Goal: Task Accomplishment & Management: Manage account settings

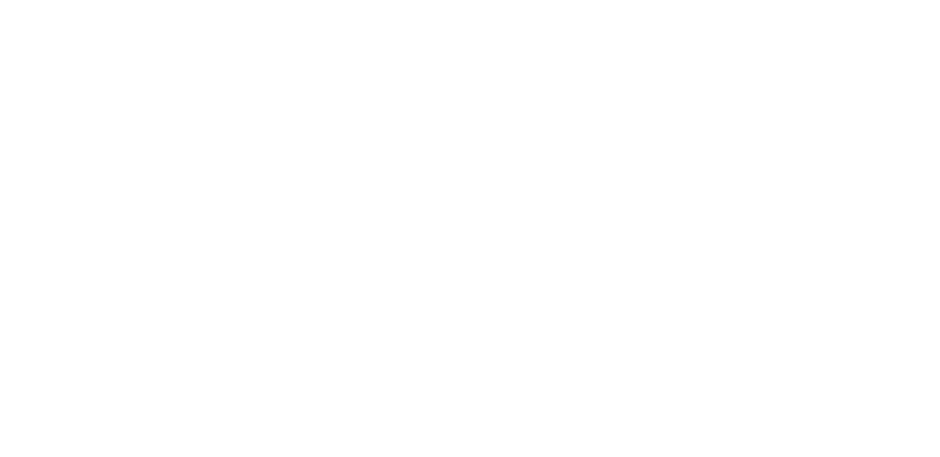
select select "100"
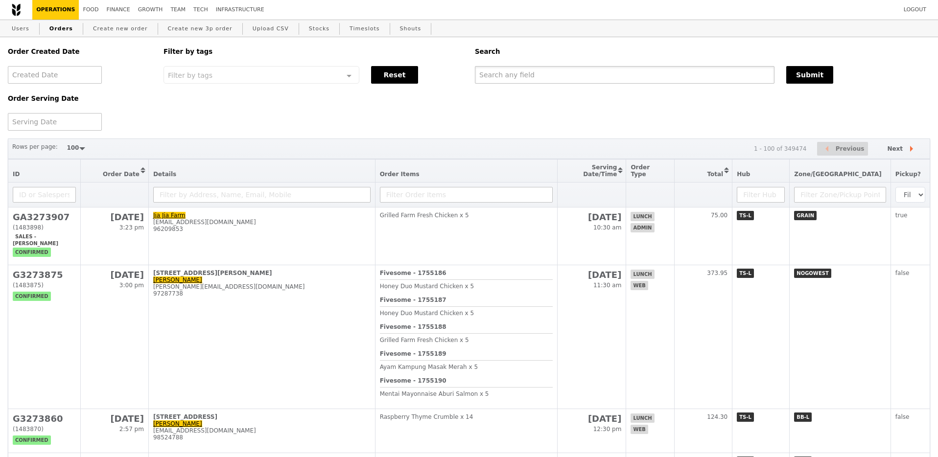
click at [533, 74] on input "text" at bounding box center [625, 75] width 300 height 18
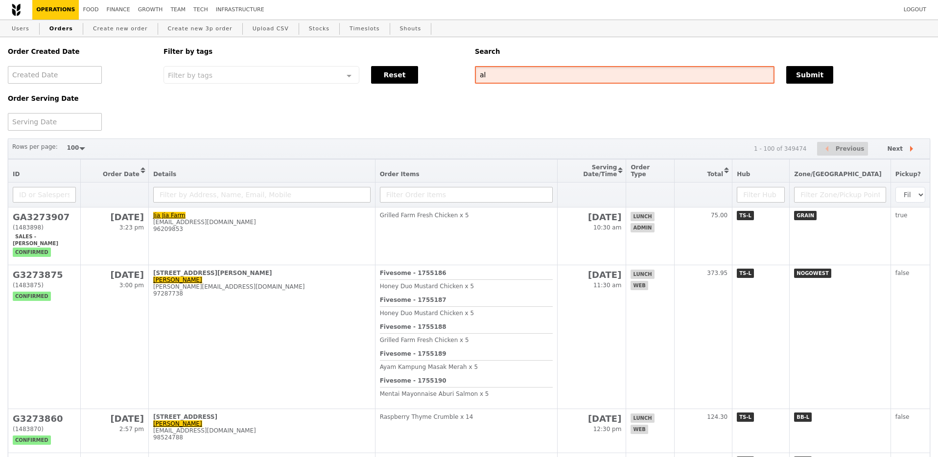
type input "a"
type input "l"
type input "alka"
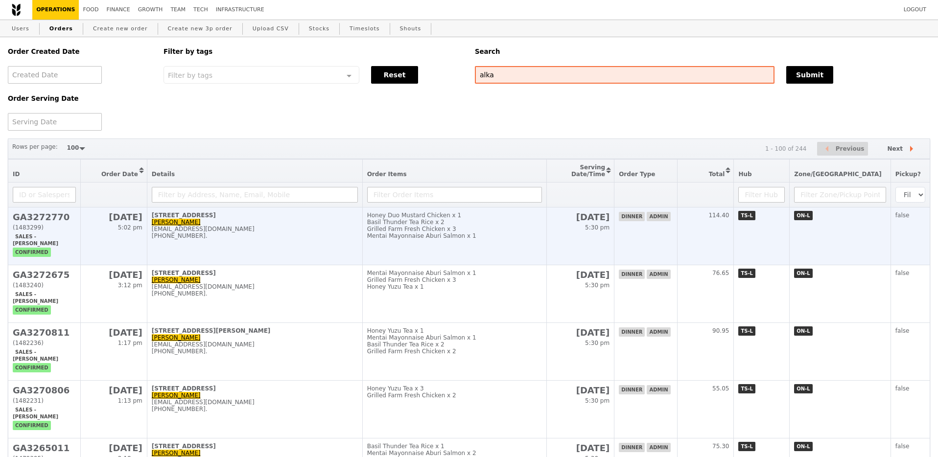
click at [294, 233] on div "[EMAIL_ADDRESS][DOMAIN_NAME]" at bounding box center [255, 229] width 206 height 7
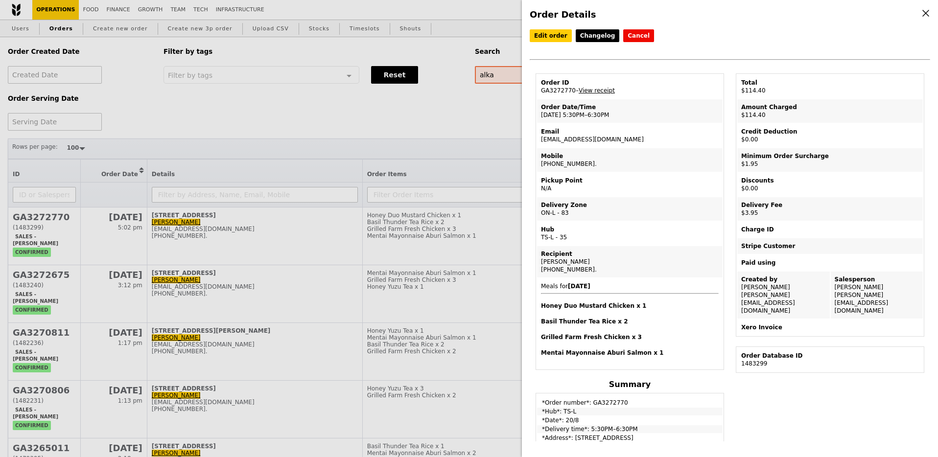
click at [444, 230] on div "Order Details Edit order Changelog Cancel Order ID GA3272770 – View receipt Ord…" at bounding box center [469, 228] width 938 height 457
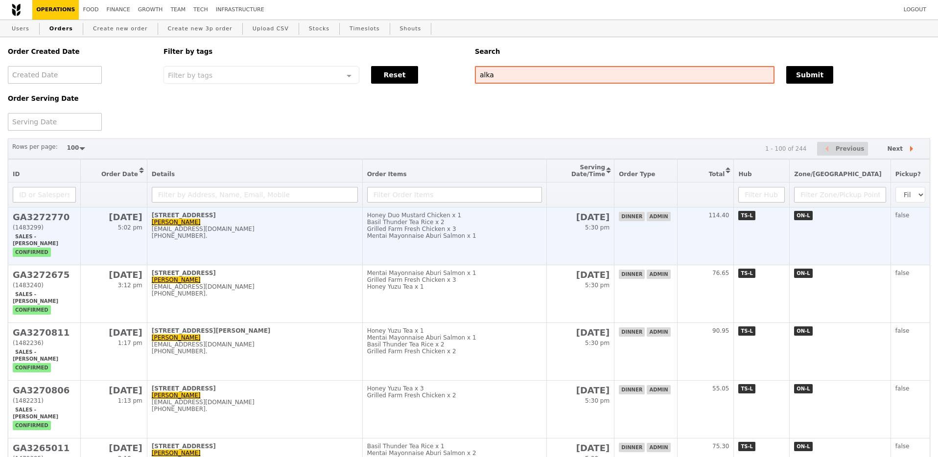
click at [459, 239] on div "Mentai Mayonnaise Aburi Salmon x 1" at bounding box center [454, 236] width 175 height 7
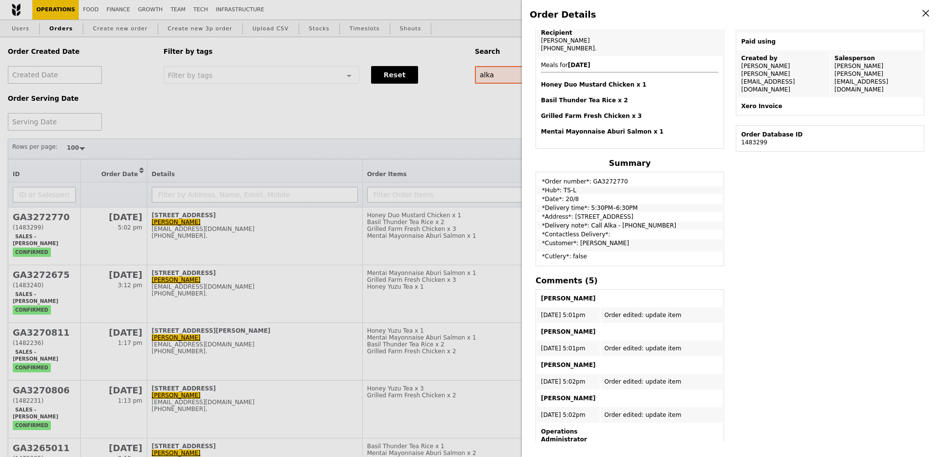
scroll to position [335, 0]
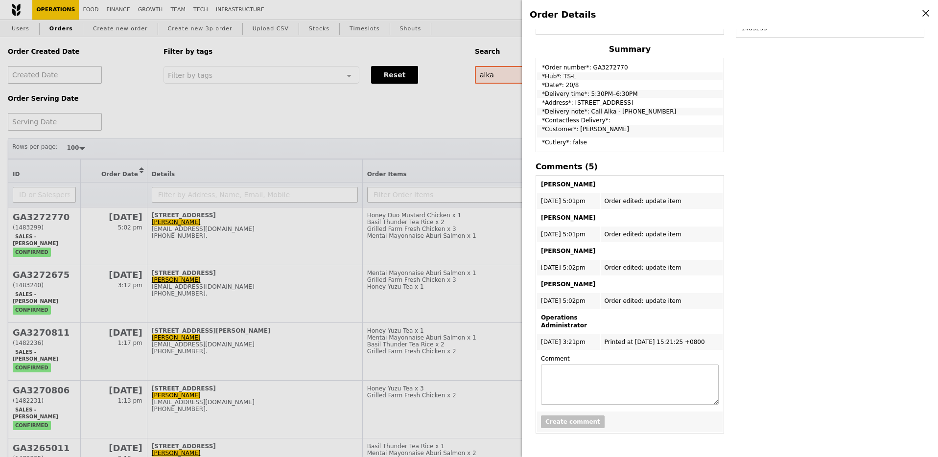
click at [472, 213] on div "Order Details Edit order Changelog Cancel Order ID GA3272770 – View receipt Ord…" at bounding box center [469, 228] width 938 height 457
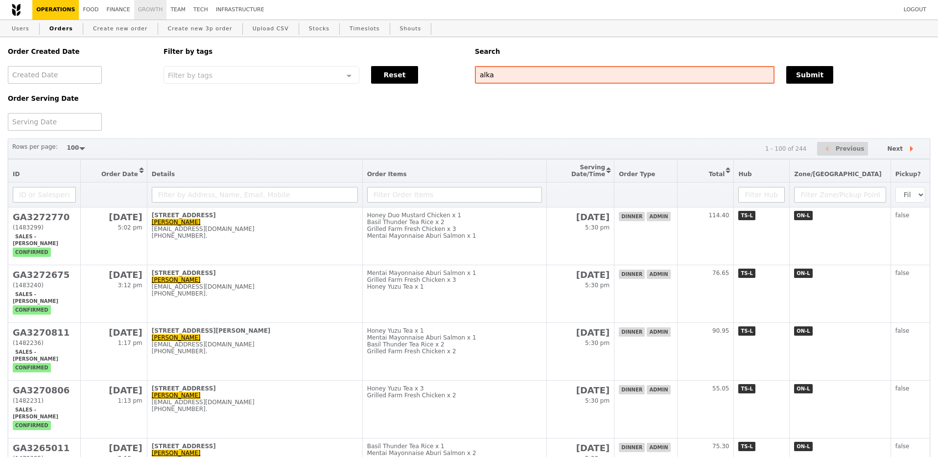
scroll to position [384, 0]
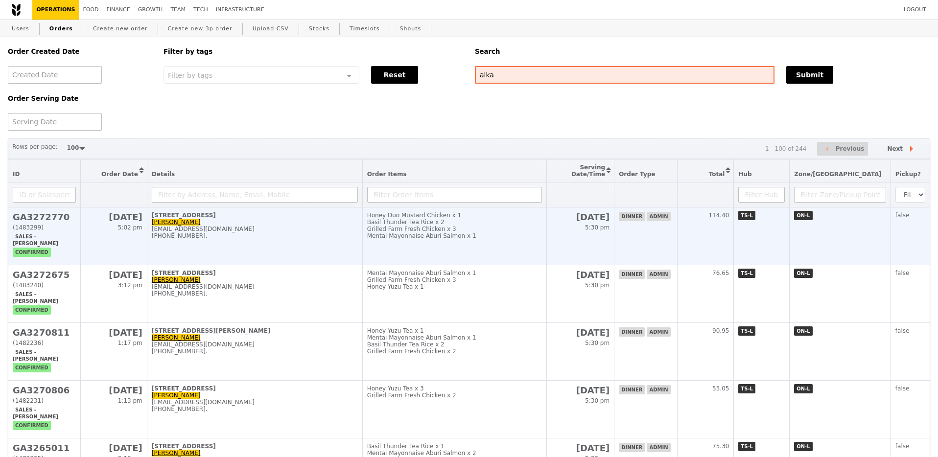
click at [327, 231] on div "[EMAIL_ADDRESS][DOMAIN_NAME]" at bounding box center [255, 229] width 206 height 7
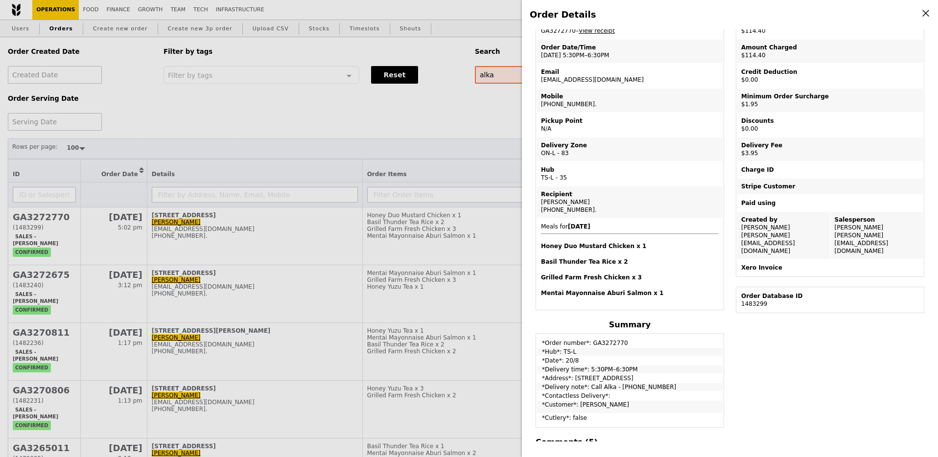
scroll to position [0, 0]
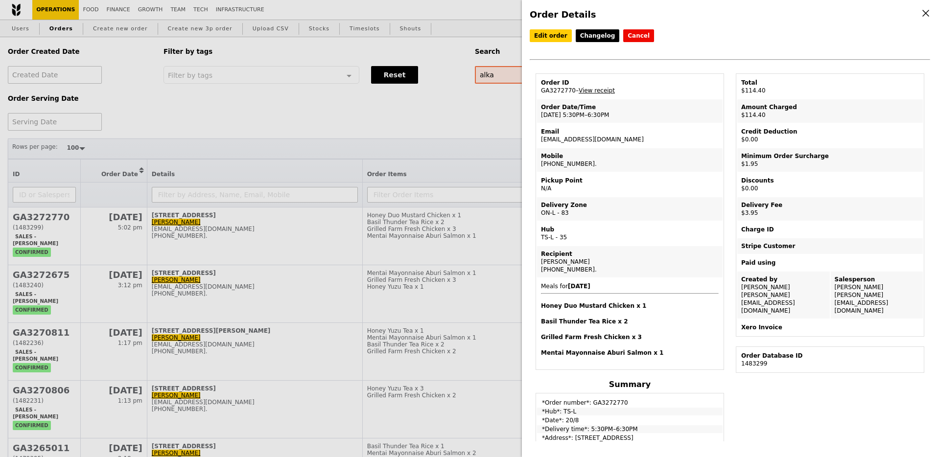
drag, startPoint x: 620, startPoint y: 136, endPoint x: 540, endPoint y: 141, distance: 80.0
click at [540, 141] on td "Email [EMAIL_ADDRESS][DOMAIN_NAME]" at bounding box center [630, 136] width 186 height 24
copy td "[EMAIL_ADDRESS][DOMAIN_NAME]"
click at [348, 121] on div "Order Details Edit order Changelog Cancel Order ID GA3272770 – View receipt Ord…" at bounding box center [469, 228] width 938 height 457
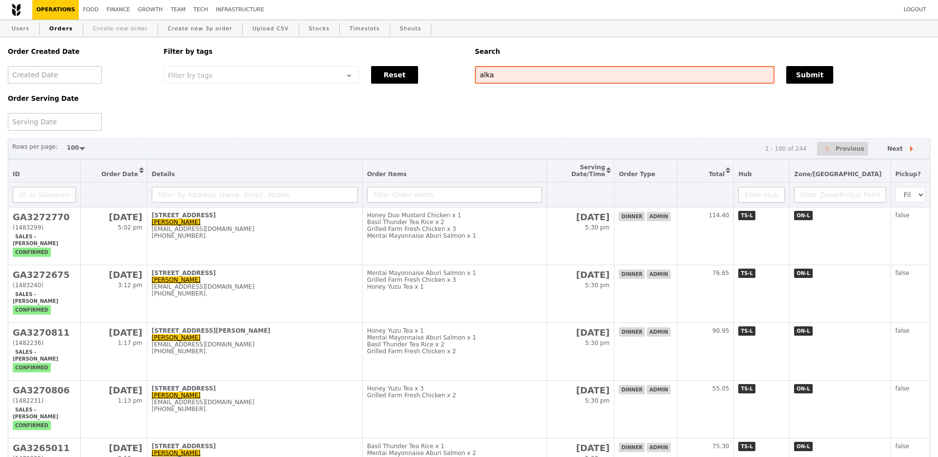
click at [92, 26] on link "Create new order" at bounding box center [120, 29] width 63 height 18
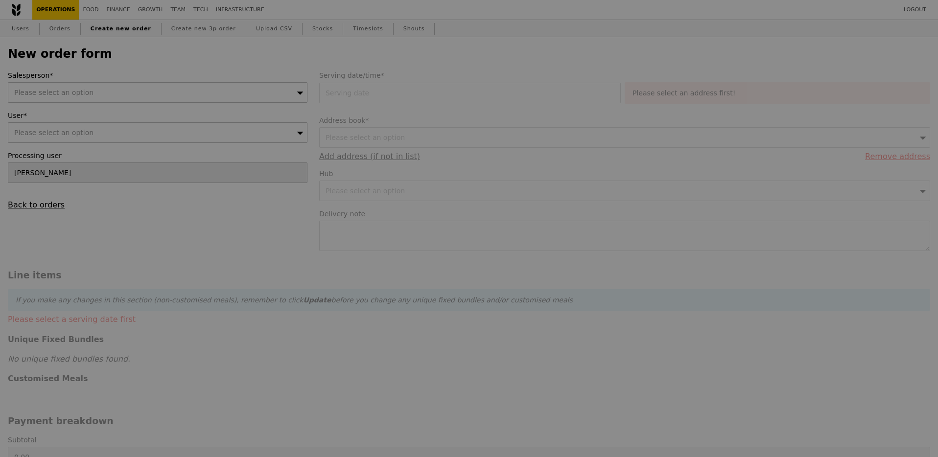
type input "Confirm"
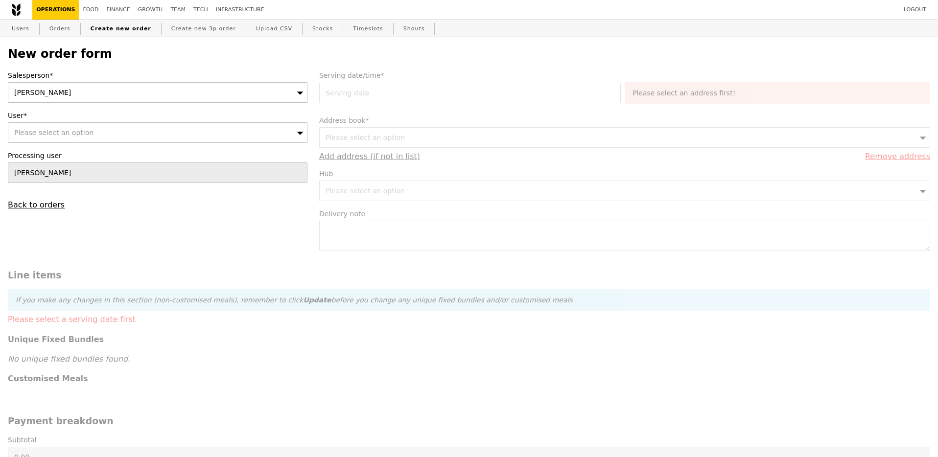
click at [228, 133] on div "Please select an option" at bounding box center [158, 132] width 300 height 21
type input "[EMAIL_ADDRESS][DOMAIN_NAME]"
type input "Confirm"
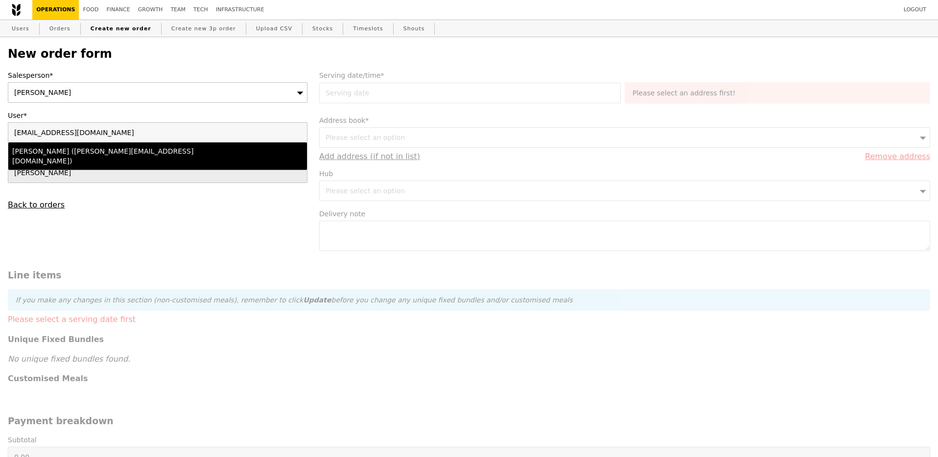
type input "[EMAIL_ADDRESS][DOMAIN_NAME]"
click at [197, 153] on div "[PERSON_NAME] ([PERSON_NAME][EMAIL_ADDRESS][DOMAIN_NAME])" at bounding box center [121, 156] width 218 height 20
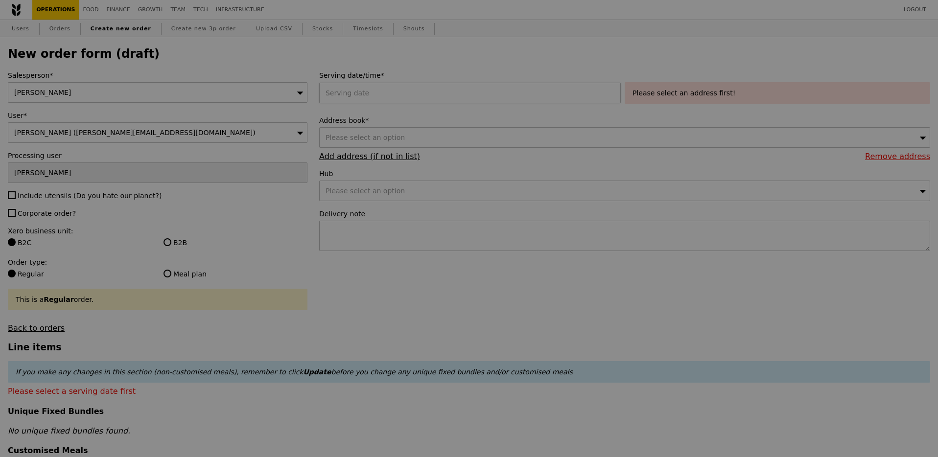
type input "Confirm"
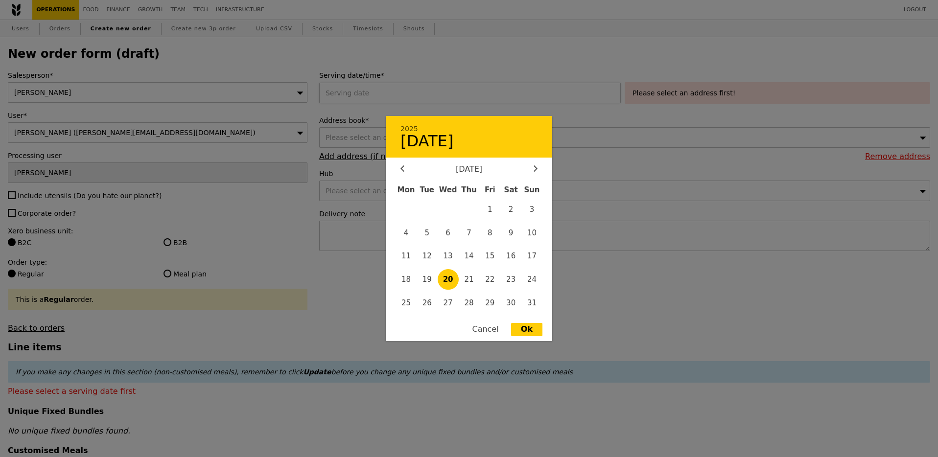
click at [367, 89] on div "2025 August [DATE] Tue Wed Thu Fri Sat Sun 1 2 3 4 5 6 7 8 9 10 11 12 13 14 15 …" at bounding box center [472, 93] width 306 height 21
click at [467, 279] on span "21" at bounding box center [469, 279] width 21 height 21
type input "[DATE]"
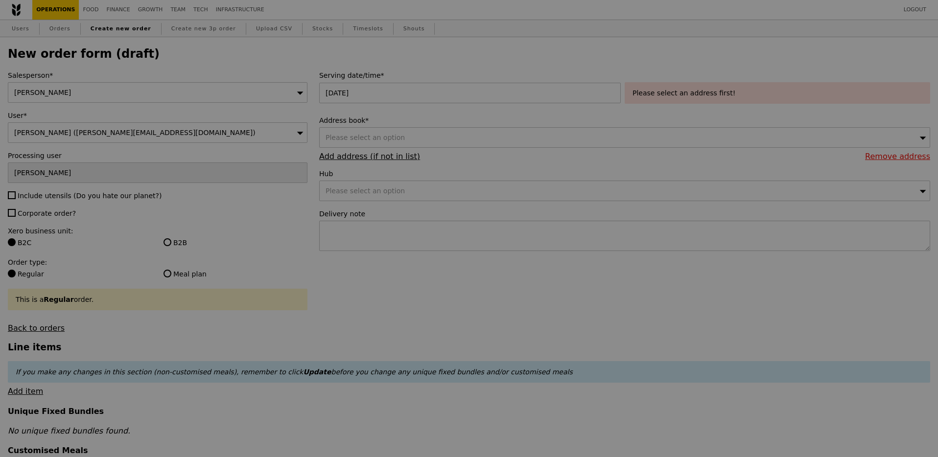
click at [688, 93] on div at bounding box center [469, 228] width 938 height 457
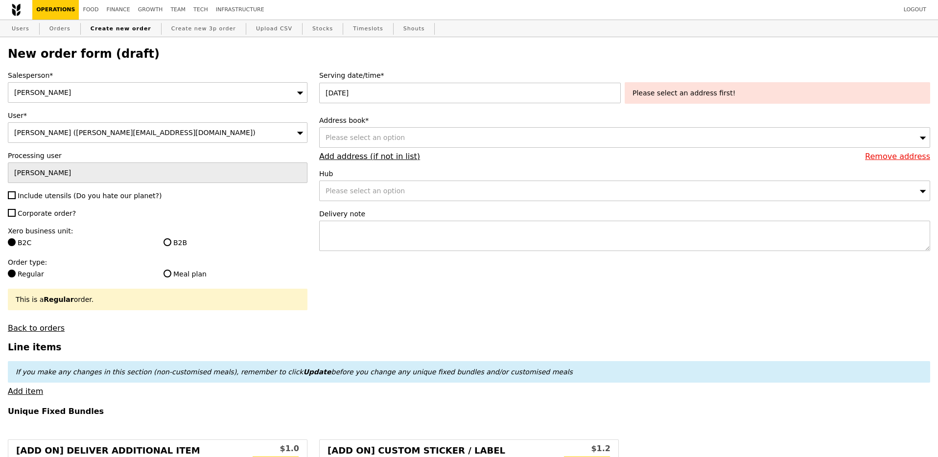
click at [683, 94] on div "Please select an address first!" at bounding box center [778, 93] width 290 height 10
click at [522, 141] on div "Please select an option" at bounding box center [624, 137] width 611 height 21
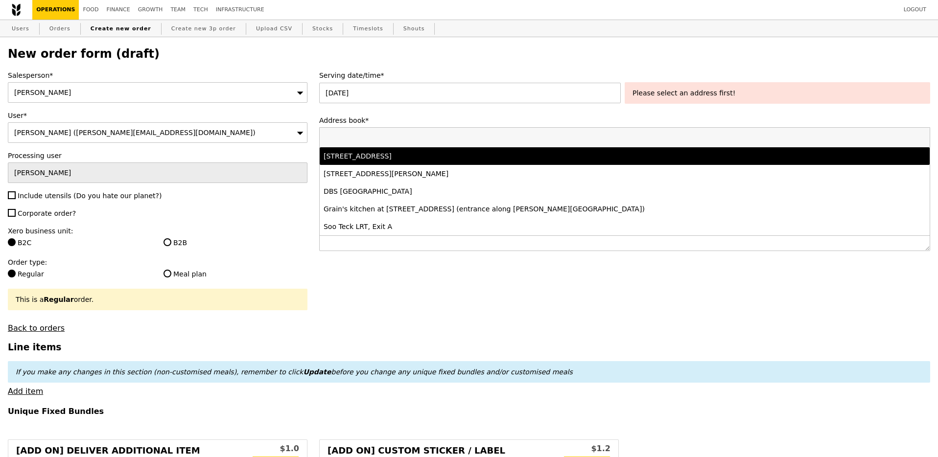
click at [483, 161] on li "[STREET_ADDRESS]" at bounding box center [625, 156] width 610 height 18
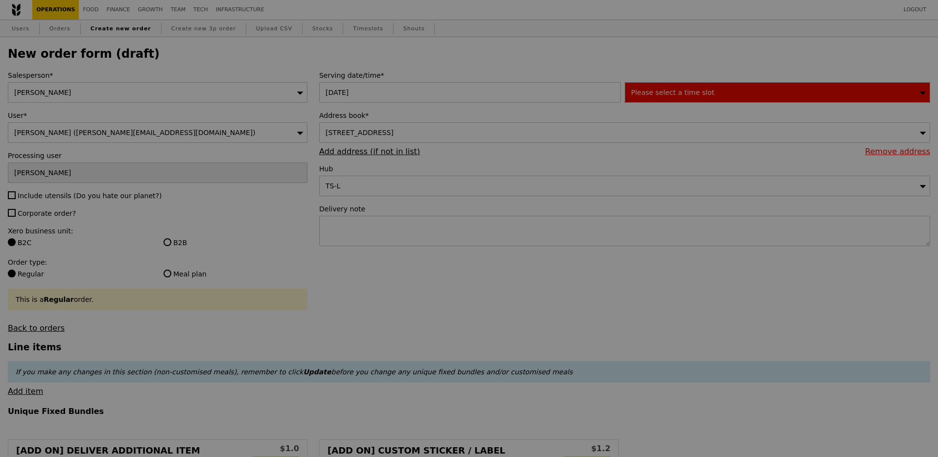
type input "Confirm"
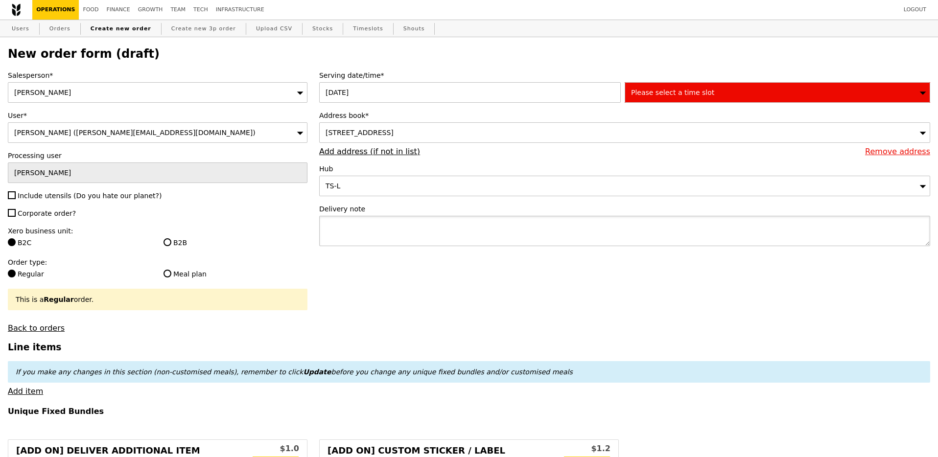
click at [420, 227] on textarea at bounding box center [624, 231] width 611 height 30
type textarea "Call Alka"
type input "Confirm"
click at [368, 216] on textarea "Call Alka" at bounding box center [624, 231] width 611 height 30
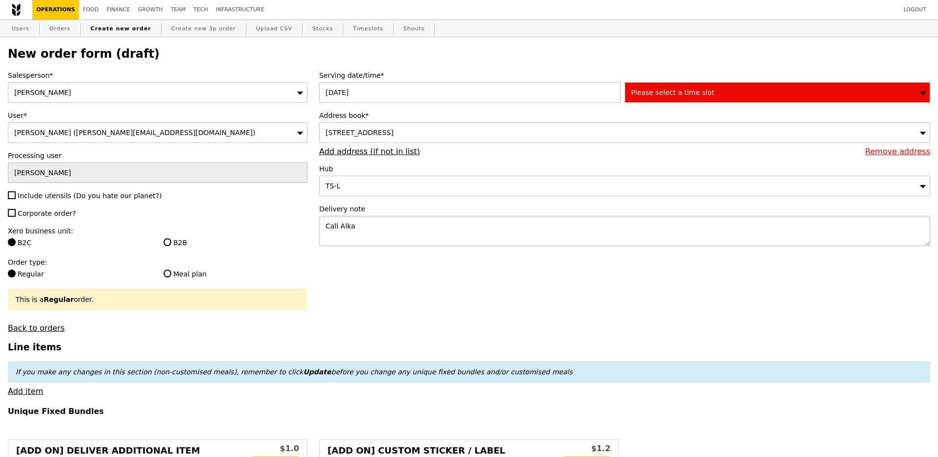
click at [367, 232] on textarea "Call Alka" at bounding box center [624, 231] width 611 height 30
paste textarea "Alka - 8565 2596"
type textarea "Alka - 8565 2596"
click at [661, 86] on div "Please select a time slot" at bounding box center [778, 92] width 306 height 21
type input "Confirm"
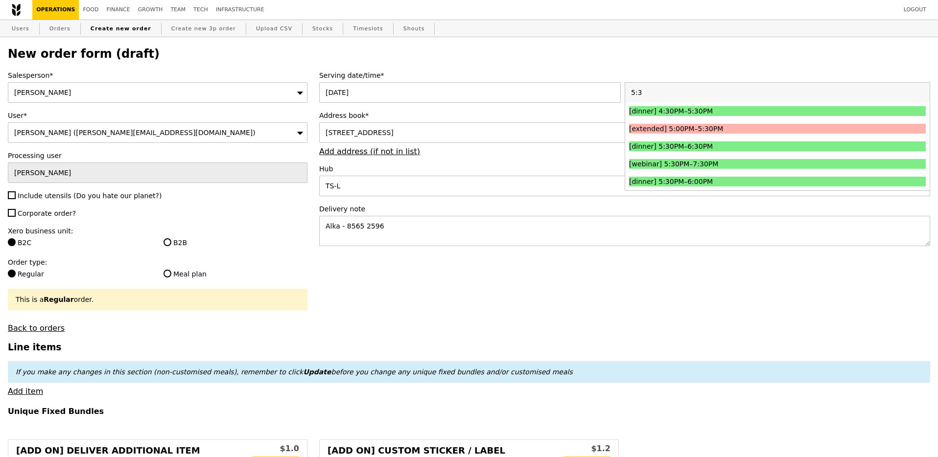
type input "5:30"
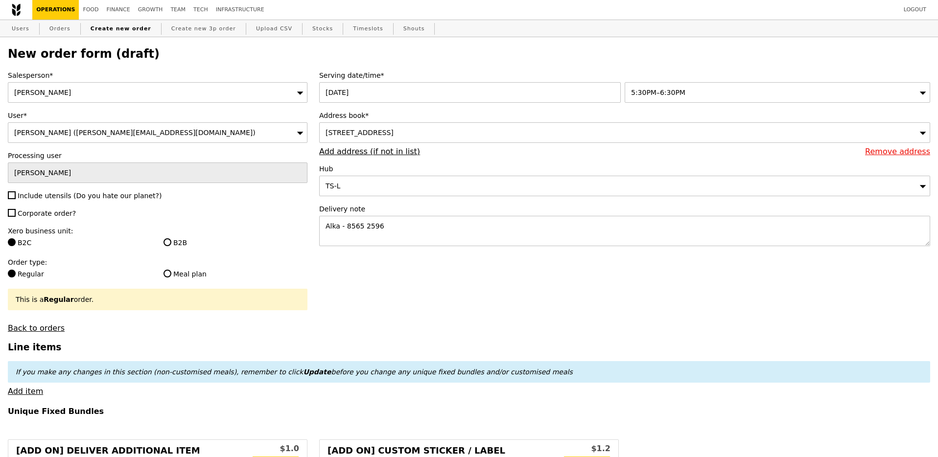
type input "Confirm"
click at [71, 197] on span "Include utensils (Do you hate our planet?)" at bounding box center [90, 196] width 144 height 8
click at [16, 197] on input "Include utensils (Do you hate our planet?)" at bounding box center [12, 195] width 8 height 8
checkbox input "true"
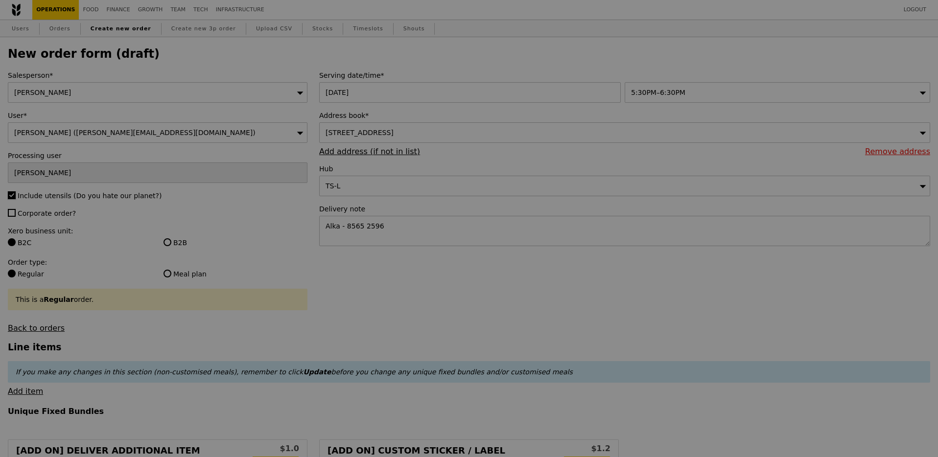
type input "Confirm"
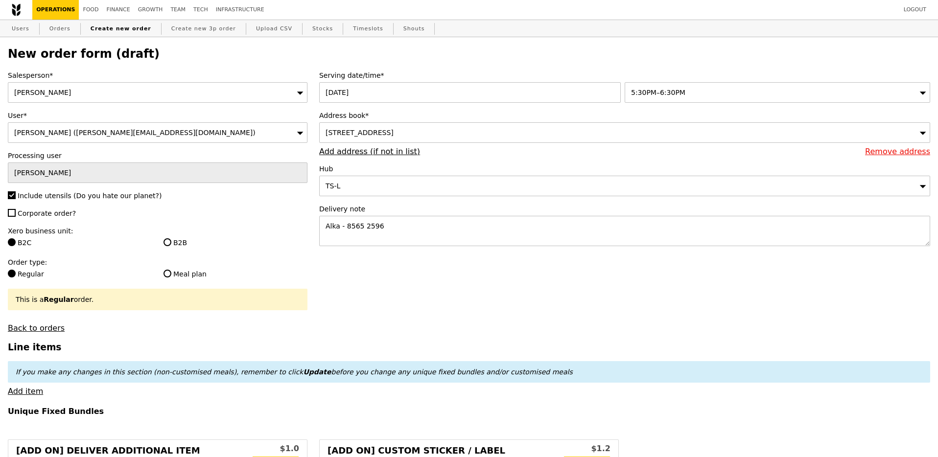
click at [173, 243] on label "B2B" at bounding box center [236, 243] width 144 height 10
click at [171, 243] on input "B2B" at bounding box center [168, 242] width 8 height 8
radio input "true"
type input "Loading..."
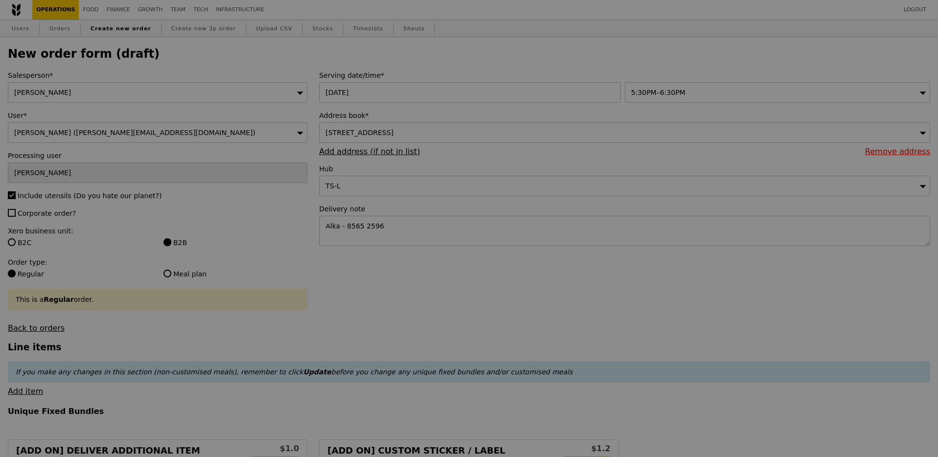
type input "1.79"
type input "1.95"
type input "10.32"
type input "11.25"
type input "13.20"
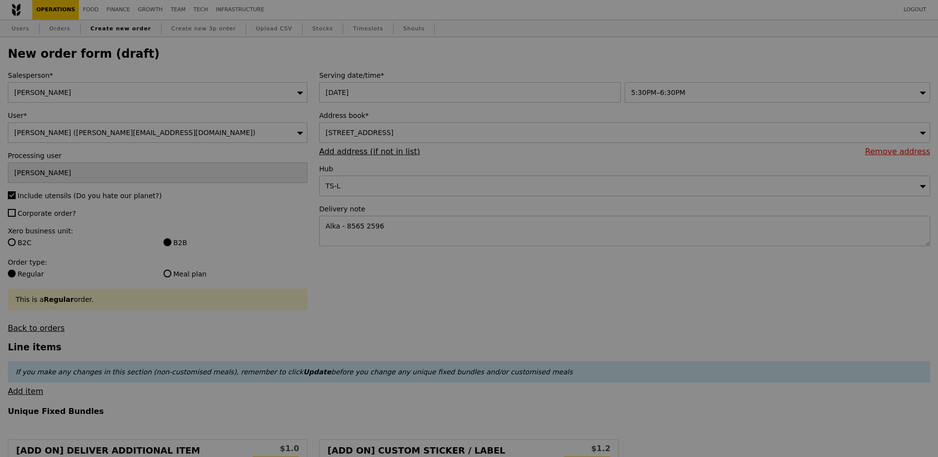
type input "Confirm"
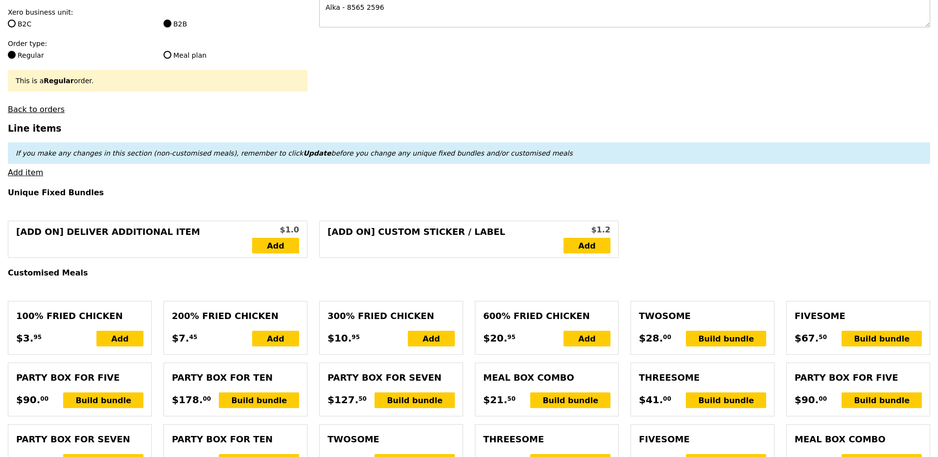
scroll to position [227, 0]
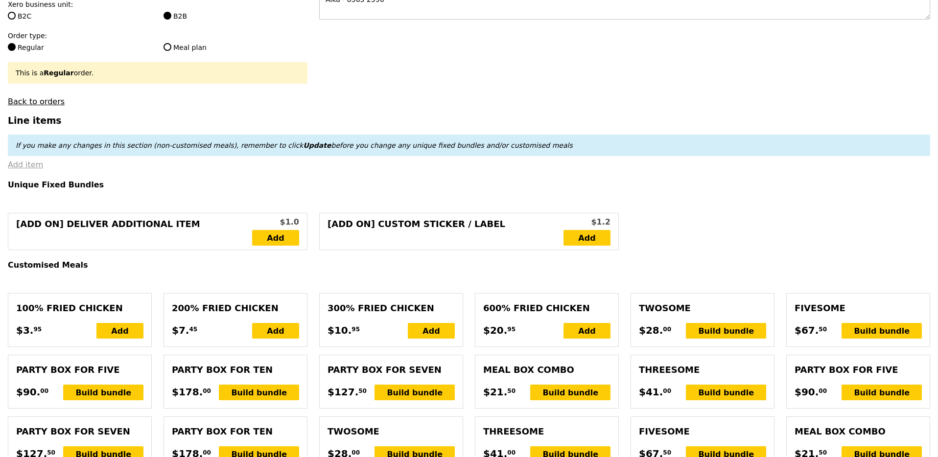
click at [35, 163] on link "Add item" at bounding box center [25, 164] width 35 height 9
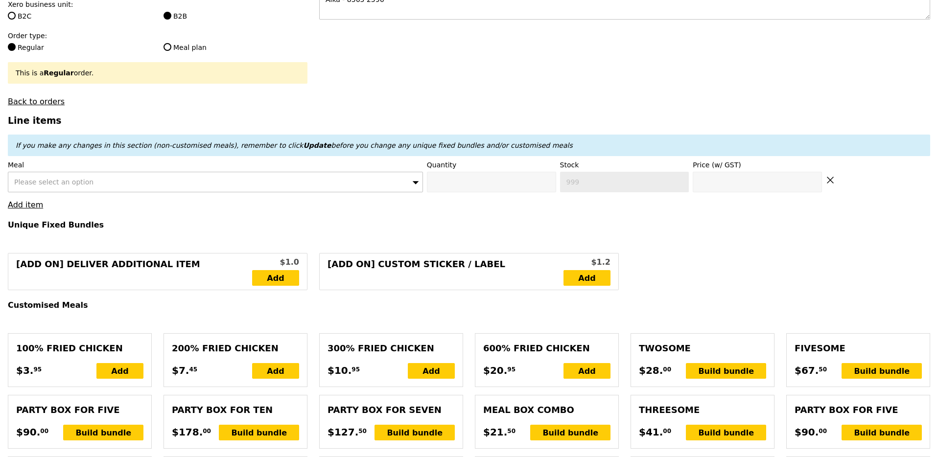
click at [76, 185] on span "Please select an option" at bounding box center [53, 182] width 79 height 8
type input "mentai"
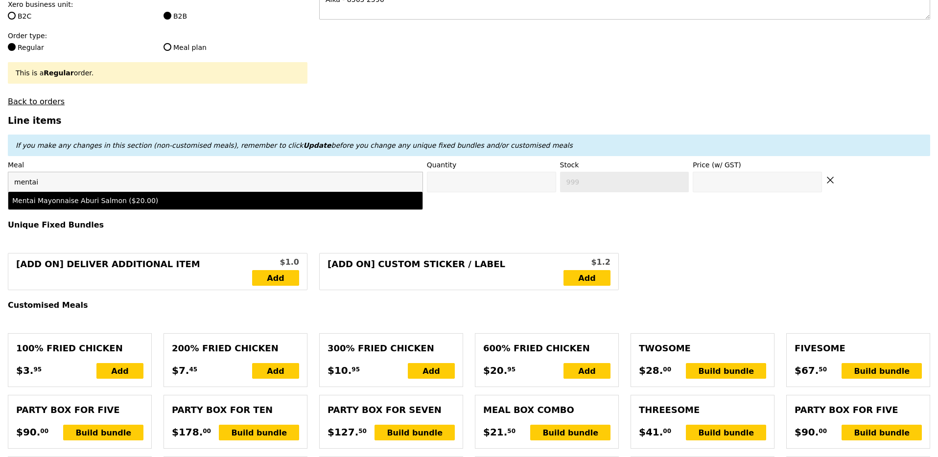
type input "Confirm anyway"
type input "0"
type input "462"
type input "20.0"
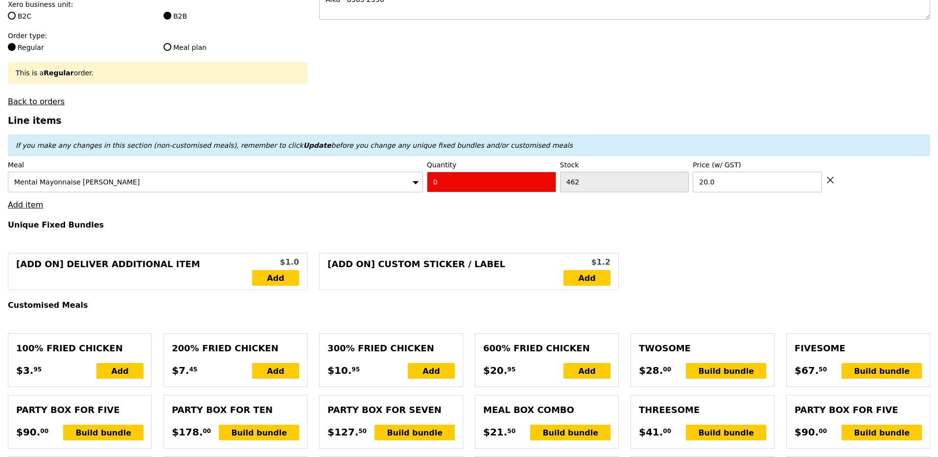
click at [439, 185] on input "0" at bounding box center [491, 182] width 129 height 21
type input "Confirm"
type input "3"
click at [24, 206] on link "Add item" at bounding box center [25, 204] width 35 height 9
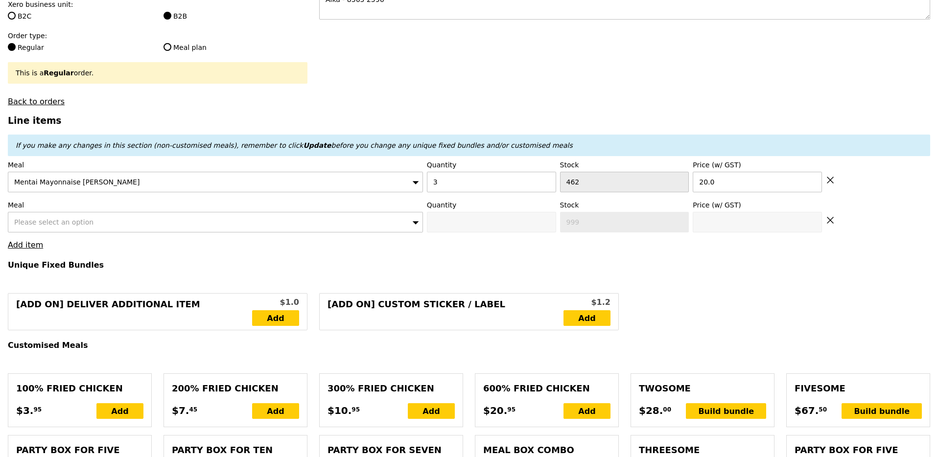
type input "Loading..."
click at [40, 221] on span "Please select an option" at bounding box center [53, 222] width 79 height 8
type input "60.00"
type input "4.82"
type input "5.25"
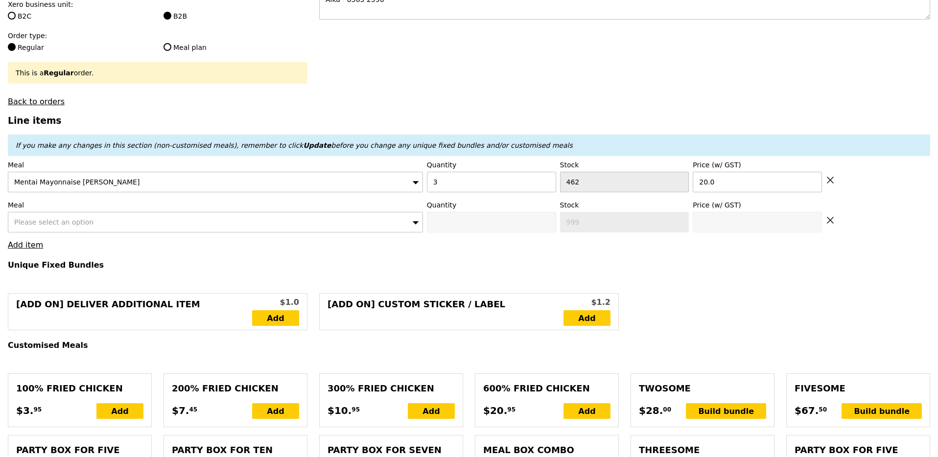
type input "67.20"
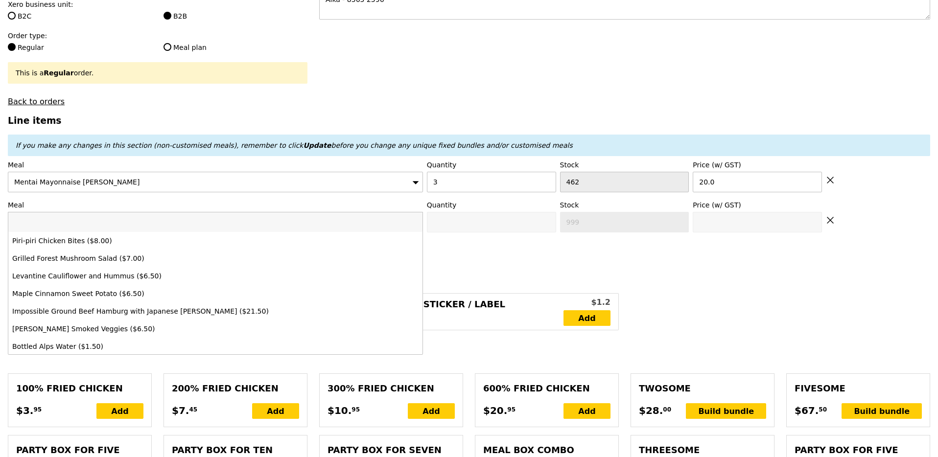
type input "Confirm"
type input "grilled"
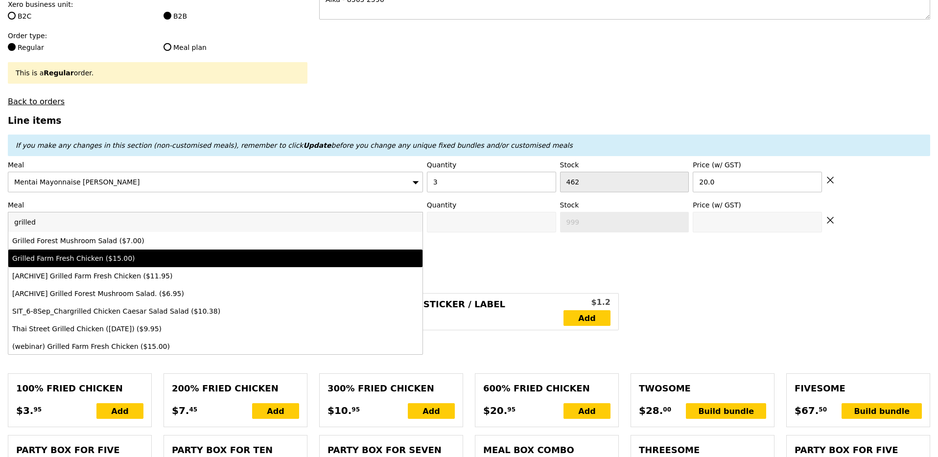
type input "Confirm anyway"
type input "0"
type input "391"
type input "15.0"
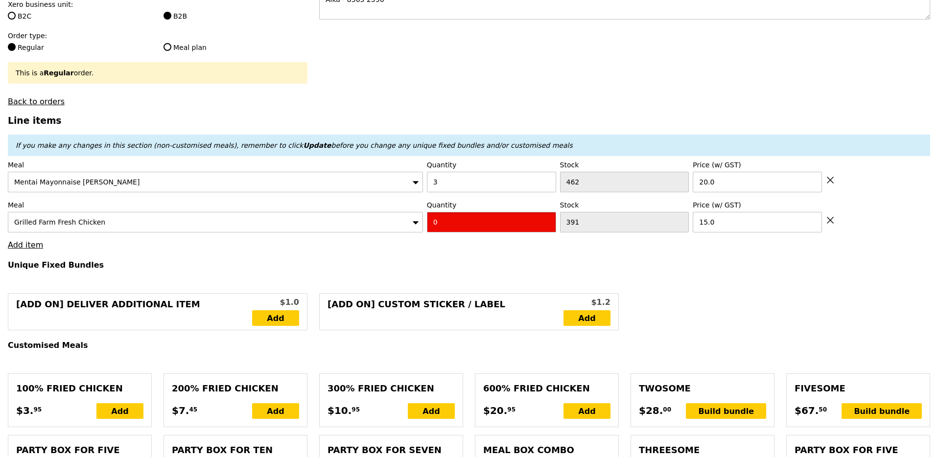
click at [437, 219] on input "0" at bounding box center [491, 222] width 129 height 21
type input "Confirm"
type input "3"
click at [32, 242] on link "Add item" at bounding box center [25, 244] width 35 height 9
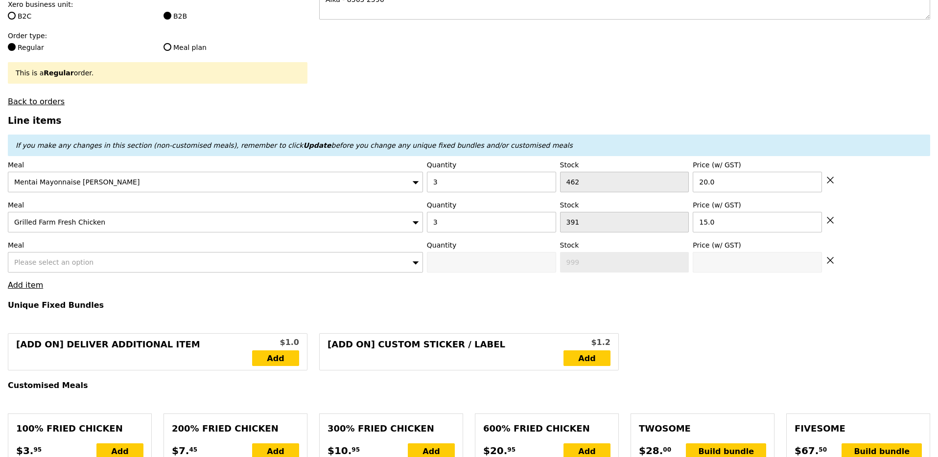
click at [90, 264] on div "Please select an option" at bounding box center [215, 262] width 415 height 21
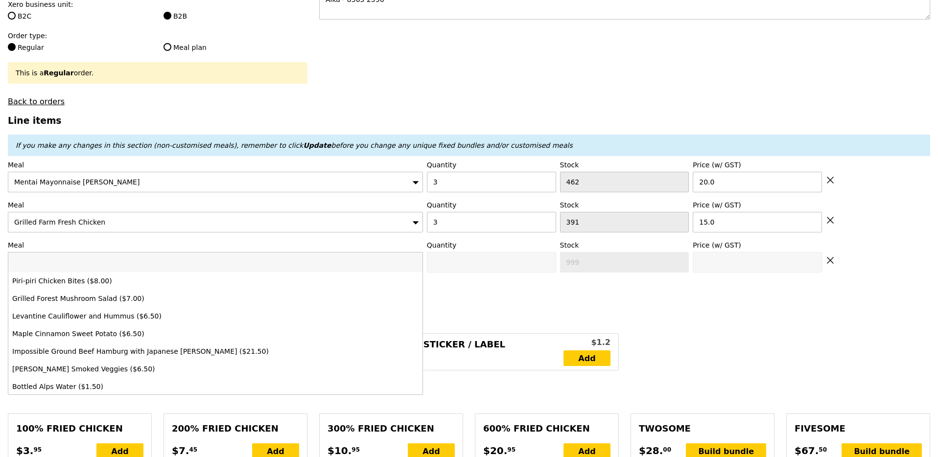
type input "Loading..."
type input "105.00"
type input "3.62"
type input "3.95"
type input "110.90"
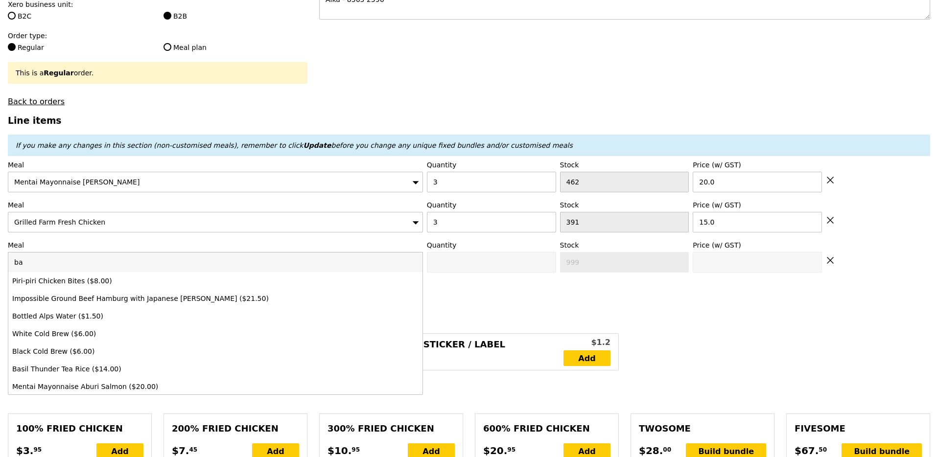
type input "bas"
type input "Confirm"
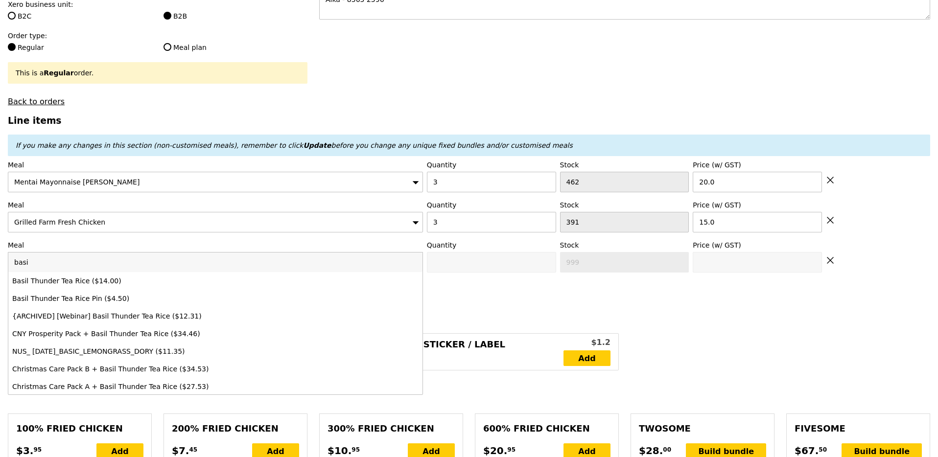
type input "basil"
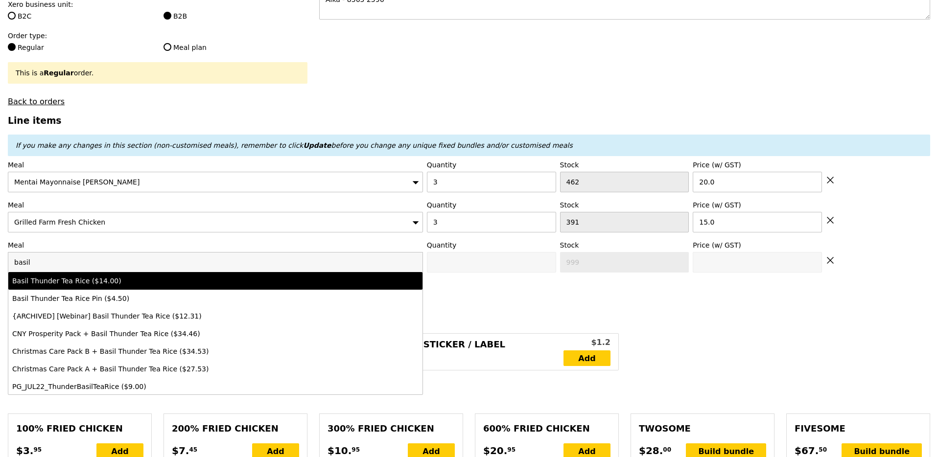
type input "Confirm anyway"
type input "0"
type input "482"
type input "14.0"
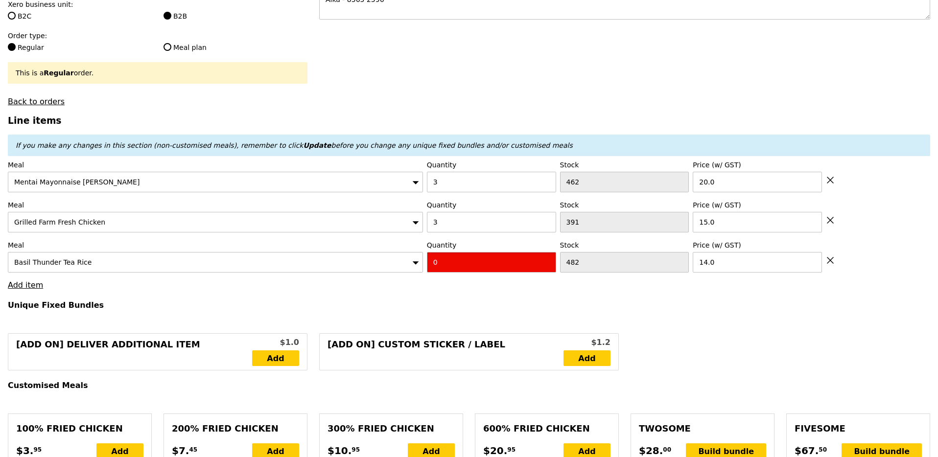
drag, startPoint x: 441, startPoint y: 263, endPoint x: 413, endPoint y: 261, distance: 27.5
click at [415, 262] on div "Meal Basil Thunder Tea Rice Quantity 0 Stock 482 Price (w/ GST) 14.0" at bounding box center [469, 256] width 922 height 32
type input "Confirm"
type input "1"
type input "Confirm anyway"
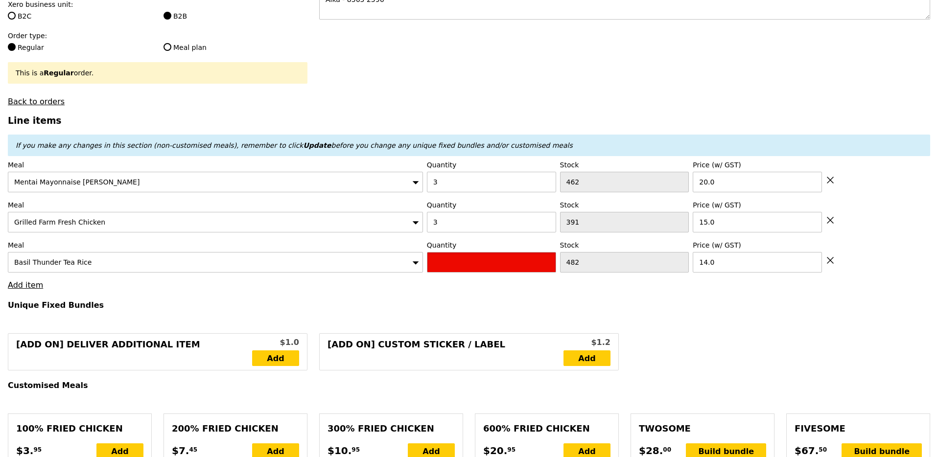
type input "Confirm"
type input "1"
type input "Loading..."
type input "119.00"
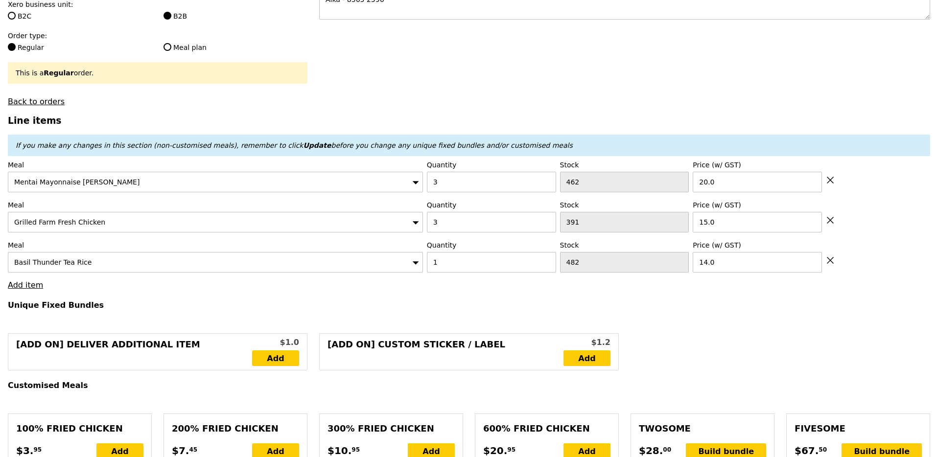
type input "124.90"
type input "Confirm"
click at [26, 287] on link "Add item" at bounding box center [25, 285] width 35 height 9
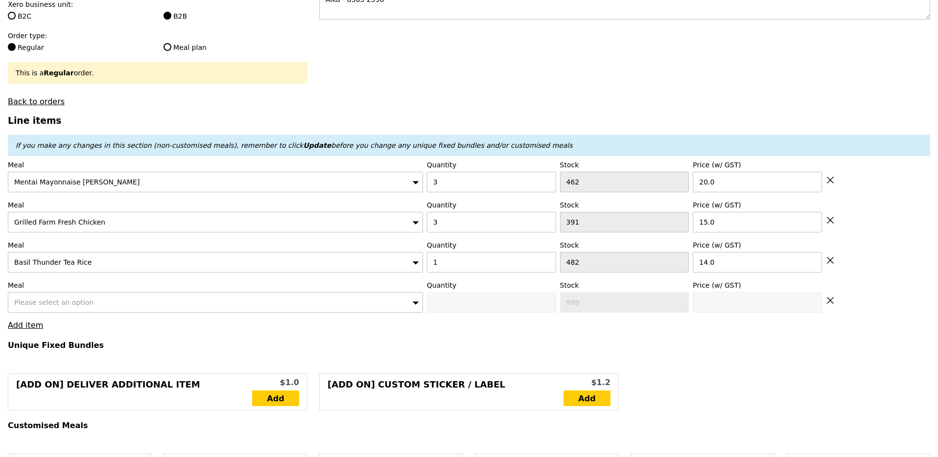
click at [40, 302] on span "Please select an option" at bounding box center [53, 303] width 79 height 8
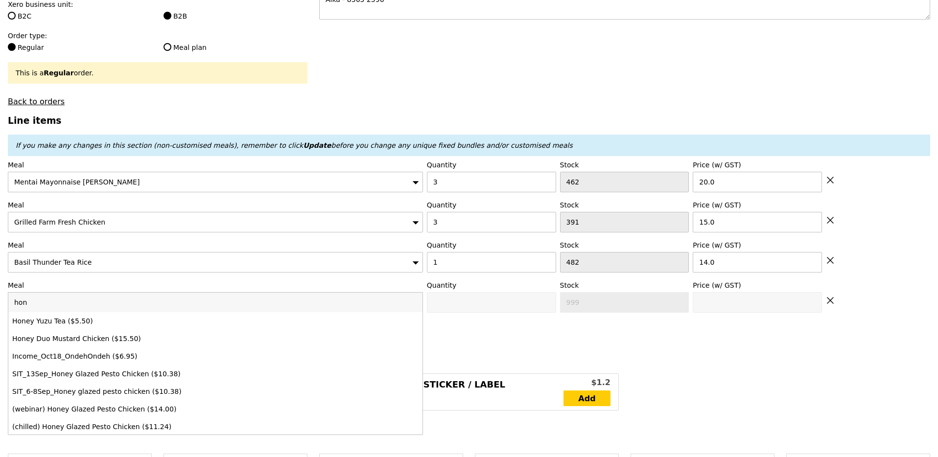
type input "hone"
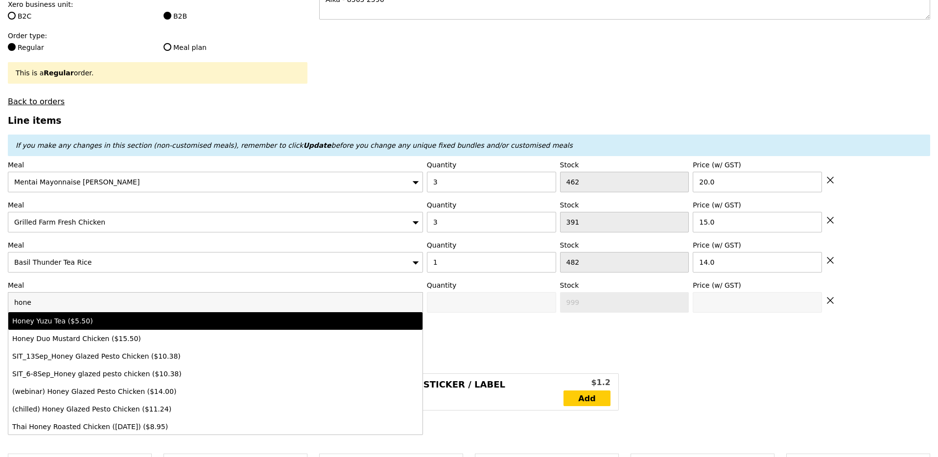
type input "Confirm anyway"
type input "0"
type input "471"
type input "5.5"
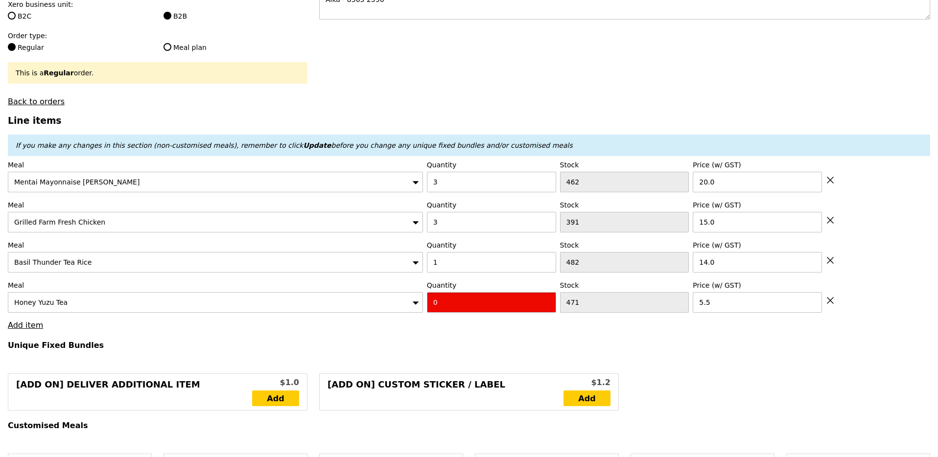
drag, startPoint x: 461, startPoint y: 294, endPoint x: 419, endPoint y: 294, distance: 42.1
click at [419, 294] on div "Meal Honey Yuzu Tea Quantity 0 Stock 471 Price (w/ GST) 5.5" at bounding box center [469, 297] width 922 height 32
type input "Confirm"
click at [438, 302] on input "10" at bounding box center [491, 302] width 129 height 21
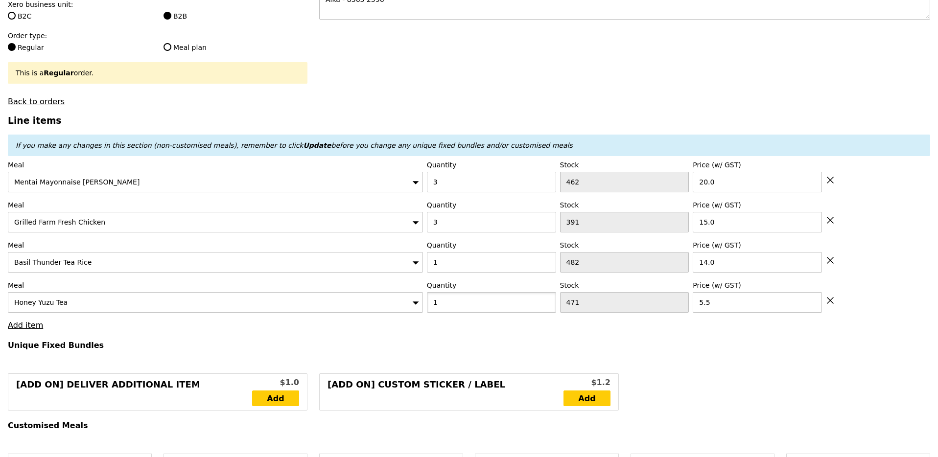
type input "1"
type input "Loading..."
type input "124.50"
type input "130.40"
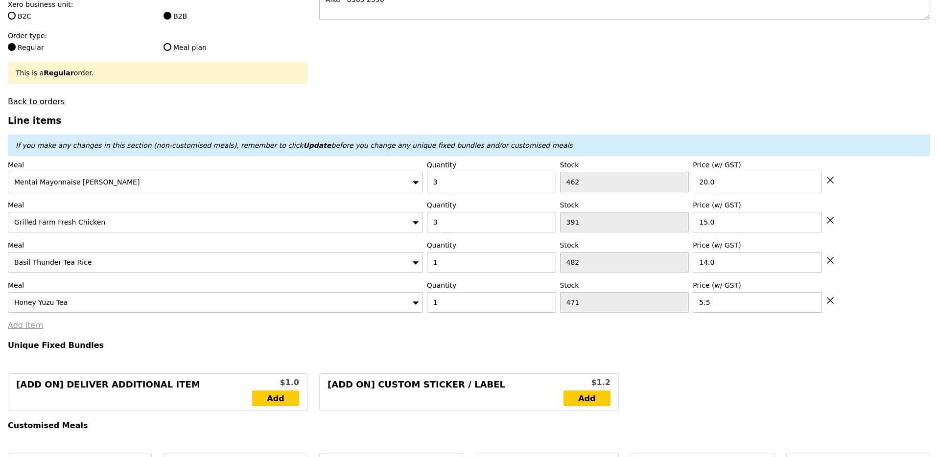
click at [36, 327] on link "Add item" at bounding box center [25, 325] width 35 height 9
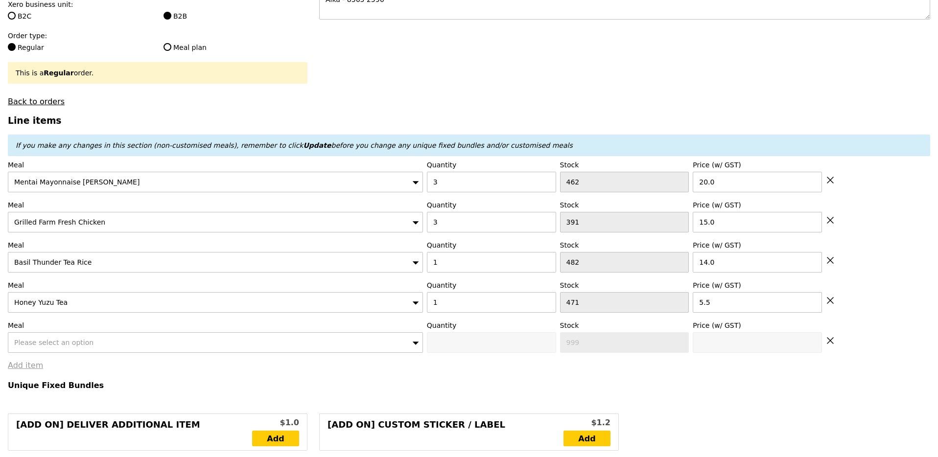
type input "Confirm"
click at [74, 340] on span "Please select an option" at bounding box center [53, 343] width 79 height 8
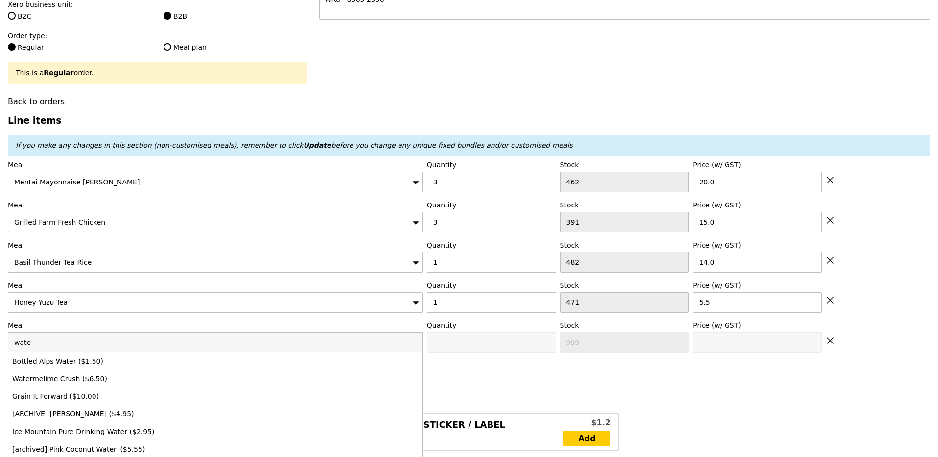
type input "water"
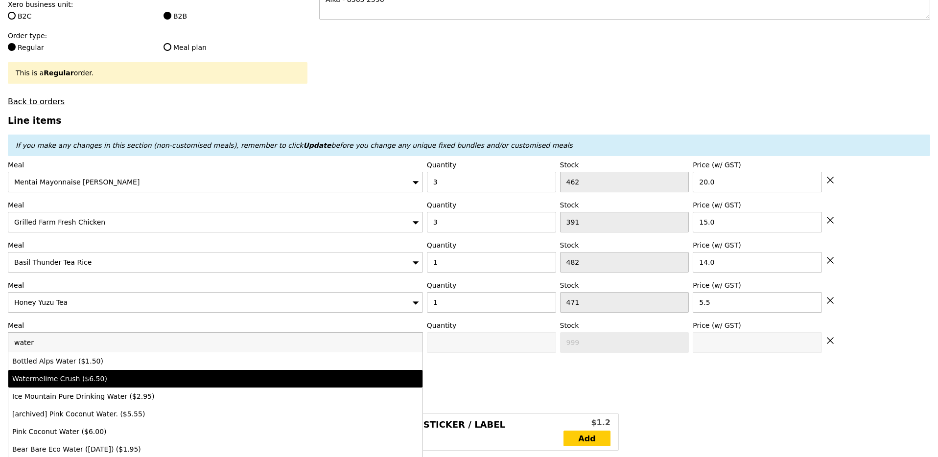
type input "Confirm anyway"
type input "0"
type input "498"
type input "6.5"
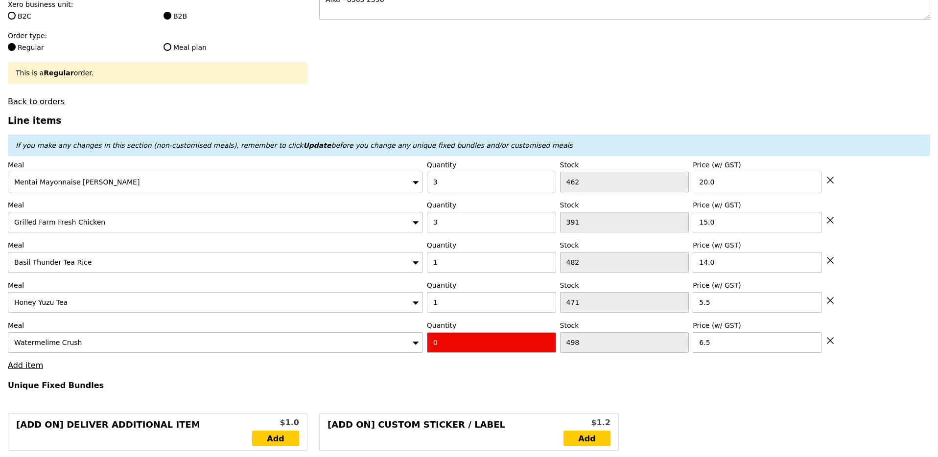
click at [447, 336] on input "0" at bounding box center [491, 342] width 129 height 21
type input "Confirm"
type input "1"
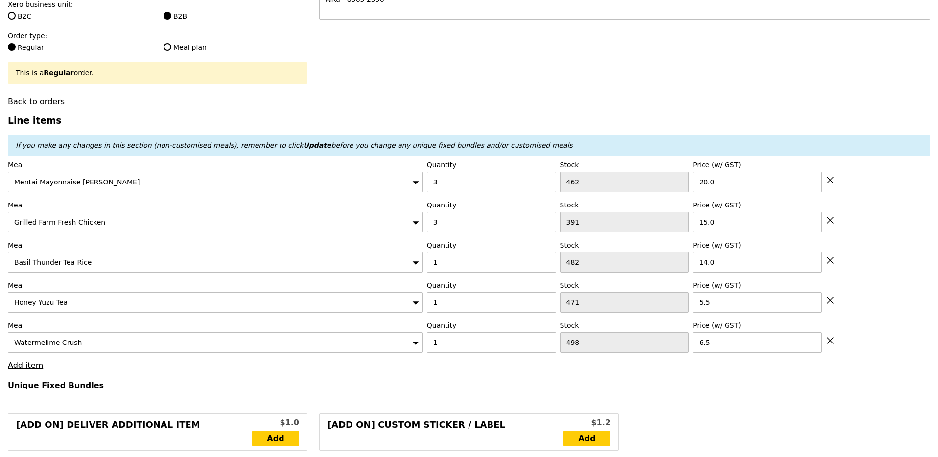
type input "Loading..."
type input "131.00"
type input "136.90"
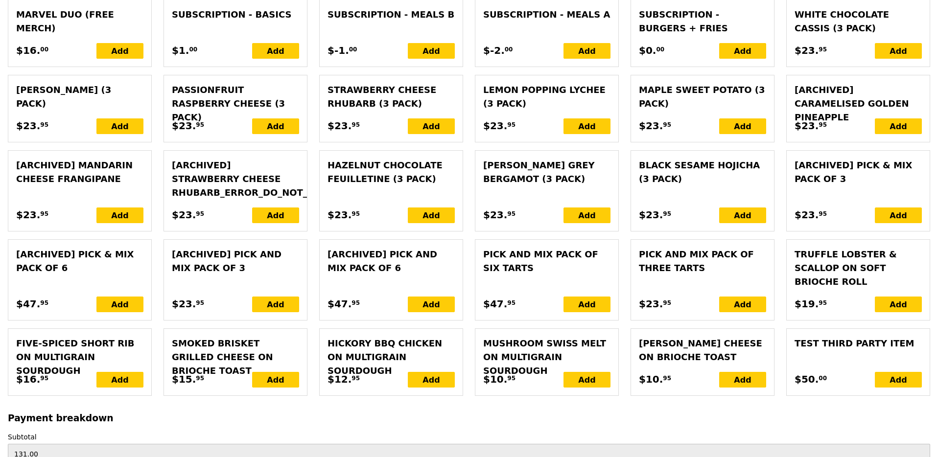
scroll to position [2292, 0]
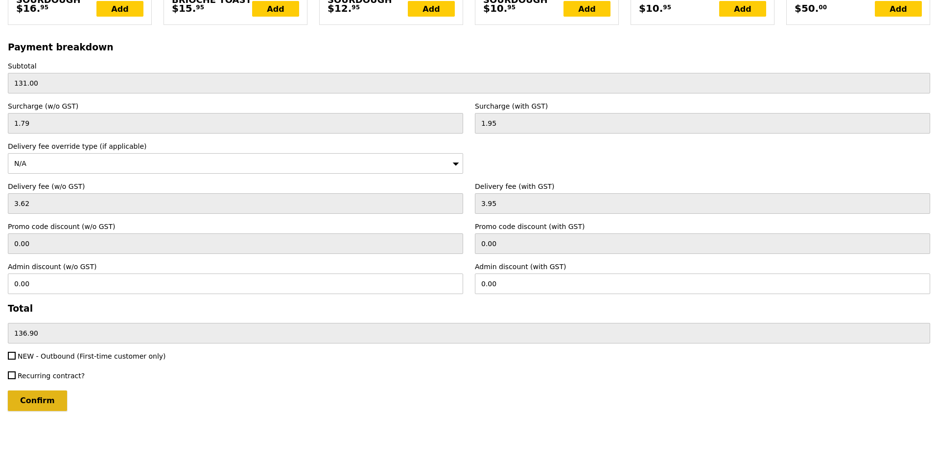
click at [38, 406] on input "Confirm" at bounding box center [37, 401] width 59 height 21
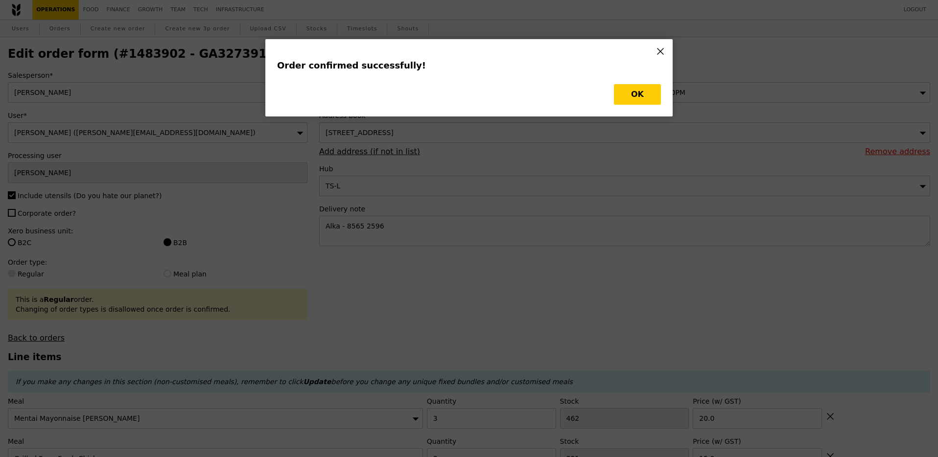
type input "Loading..."
type input "1"
type input "498"
type input "6.50"
type input "1"
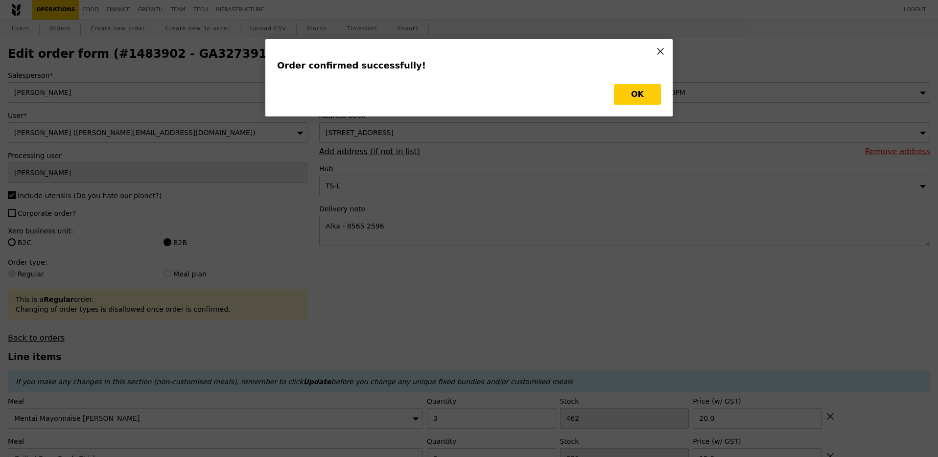
type input "471"
type input "5.50"
type input "14.00"
type input "3"
type input "391"
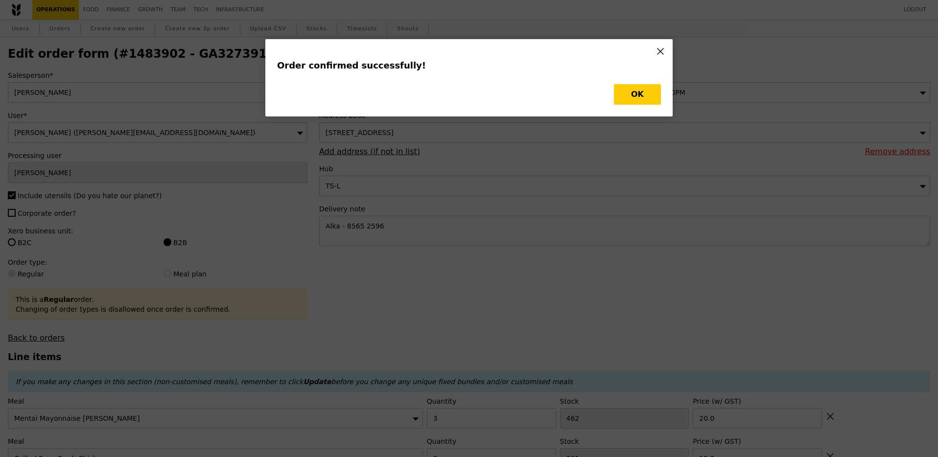
type input "15.00"
type input "3"
type input "462"
type input "20.00"
type input "497"
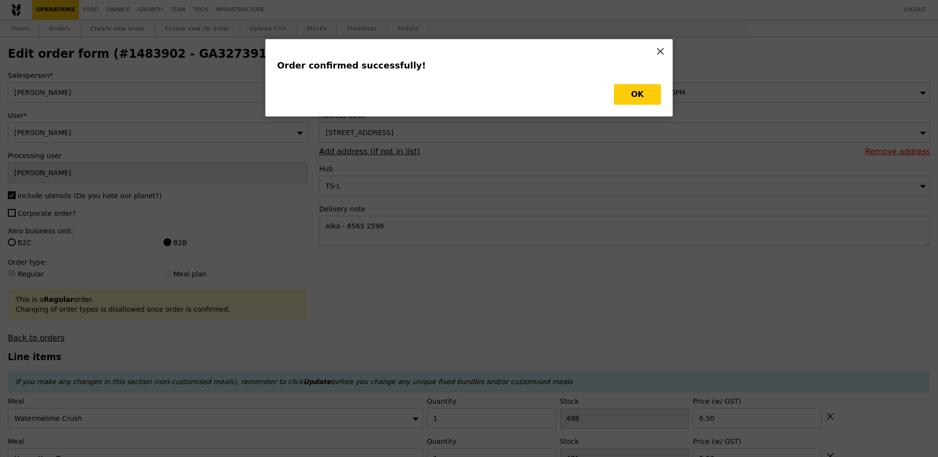
type input "470"
type input "481"
type input "388"
type input "459"
click at [649, 99] on button "OK" at bounding box center [637, 94] width 47 height 21
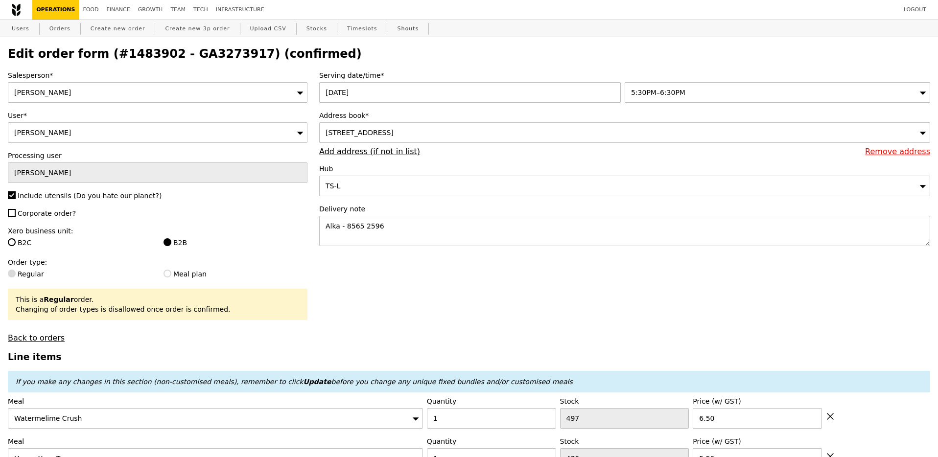
click at [203, 56] on h2 "Edit order form (#1483902 - GA3273917) (confirmed)" at bounding box center [469, 54] width 922 height 14
copy h2 "GA3273917"
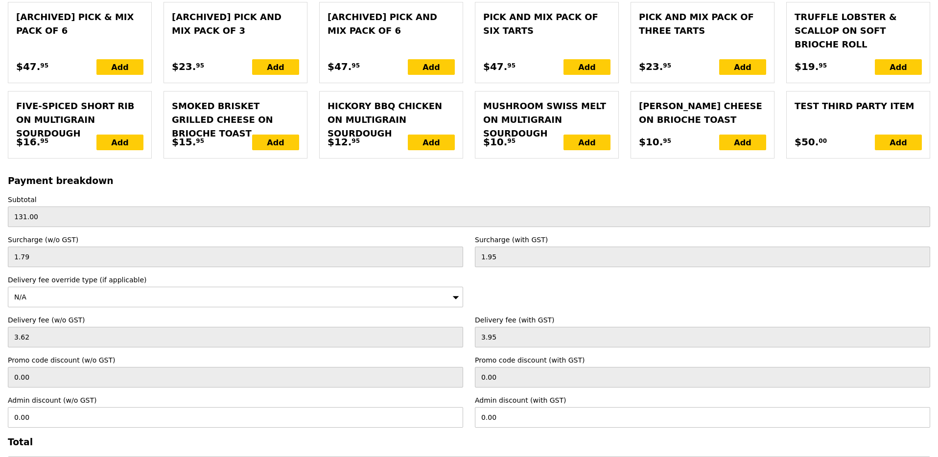
scroll to position [2302, 0]
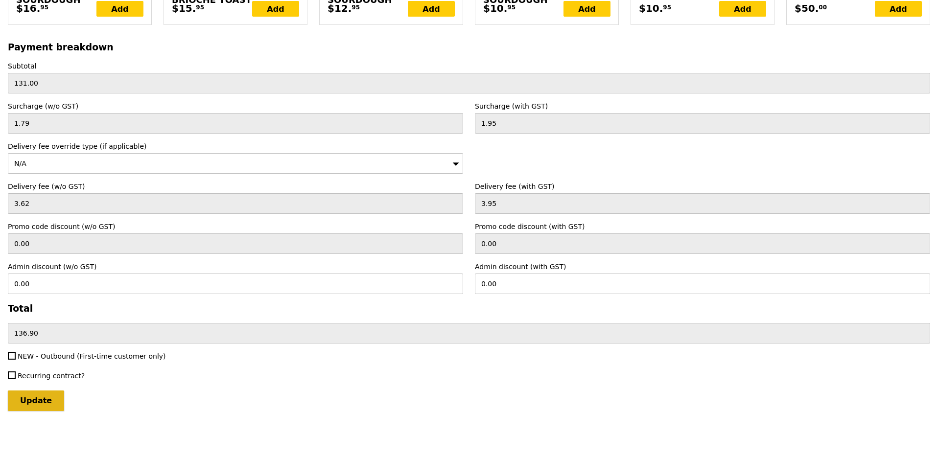
click at [35, 402] on input "Update" at bounding box center [36, 401] width 56 height 21
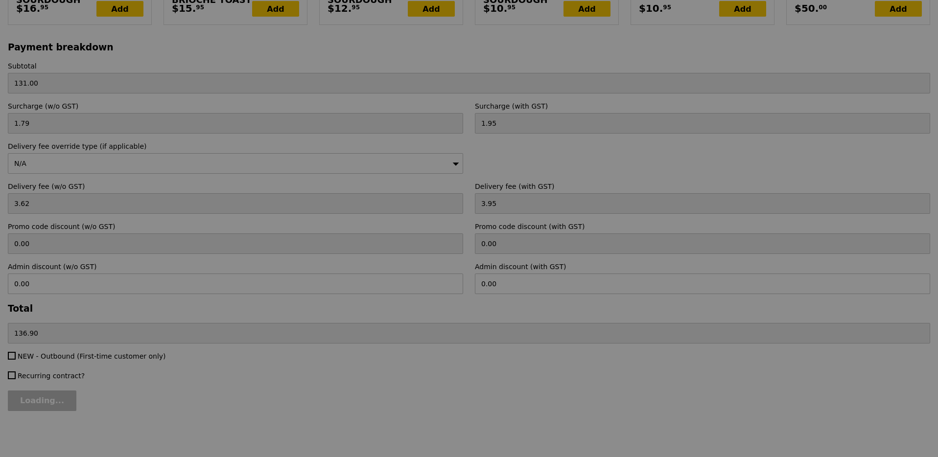
type input "Update"
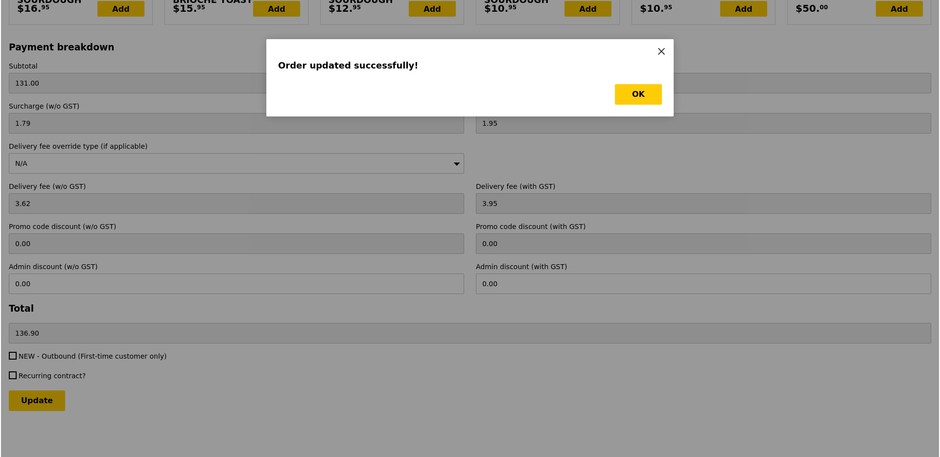
scroll to position [0, 0]
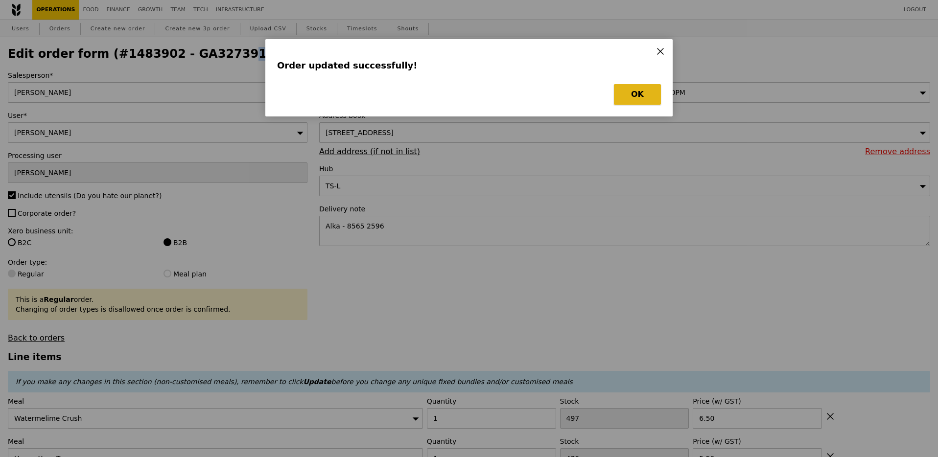
click at [647, 94] on button "OK" at bounding box center [637, 94] width 47 height 21
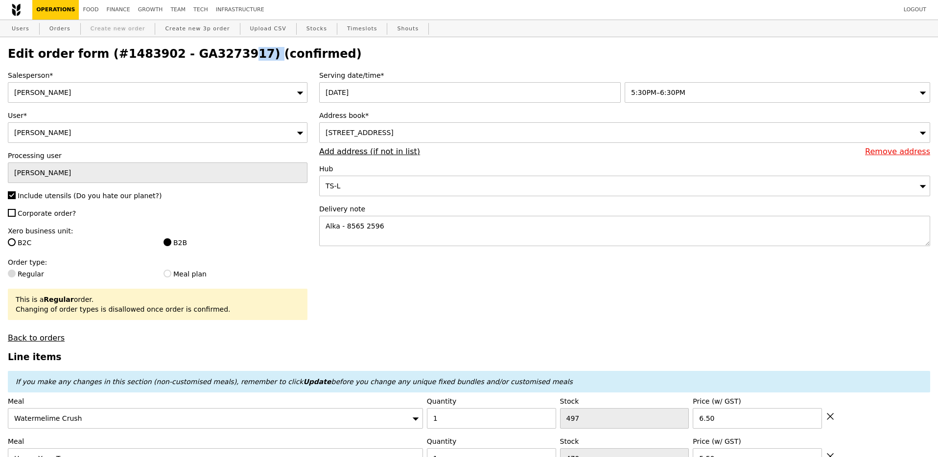
click at [99, 29] on link "Create new order" at bounding box center [118, 29] width 63 height 18
type input "0.00"
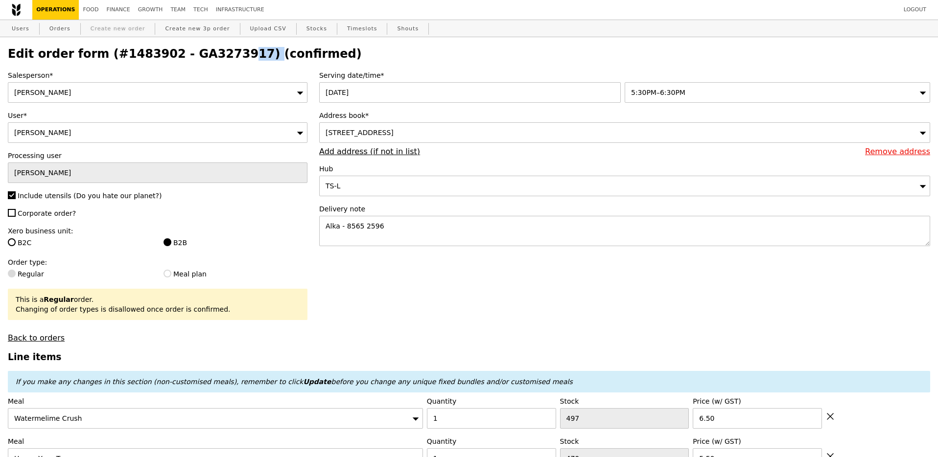
type input "0.00"
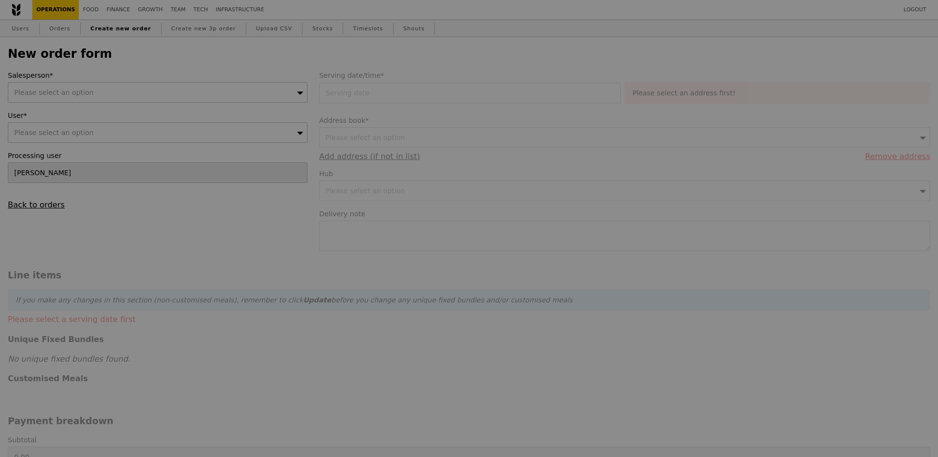
type input "Confirm"
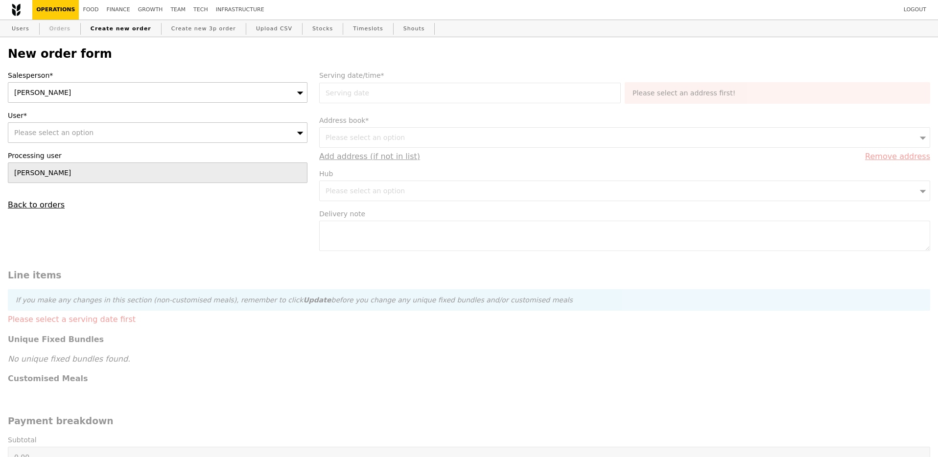
click at [64, 34] on link "Orders" at bounding box center [60, 29] width 29 height 18
select select "100"
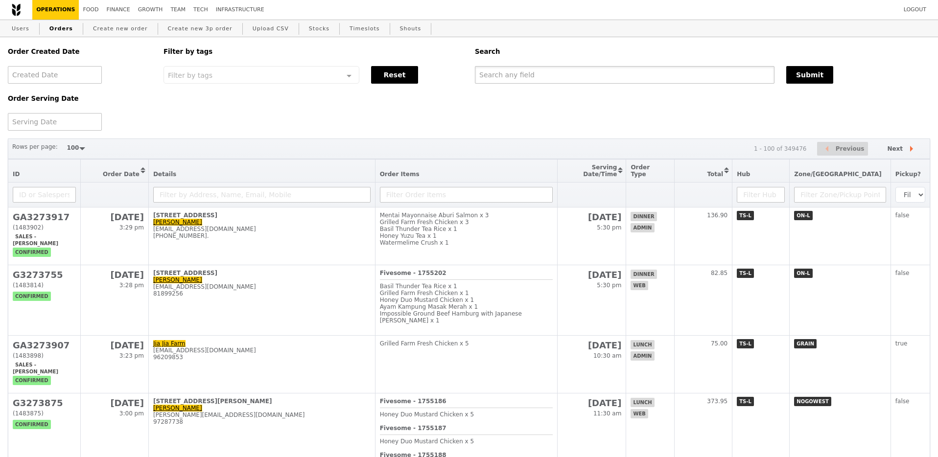
click at [502, 83] on input "text" at bounding box center [625, 75] width 300 height 18
paste input "GA3273917"
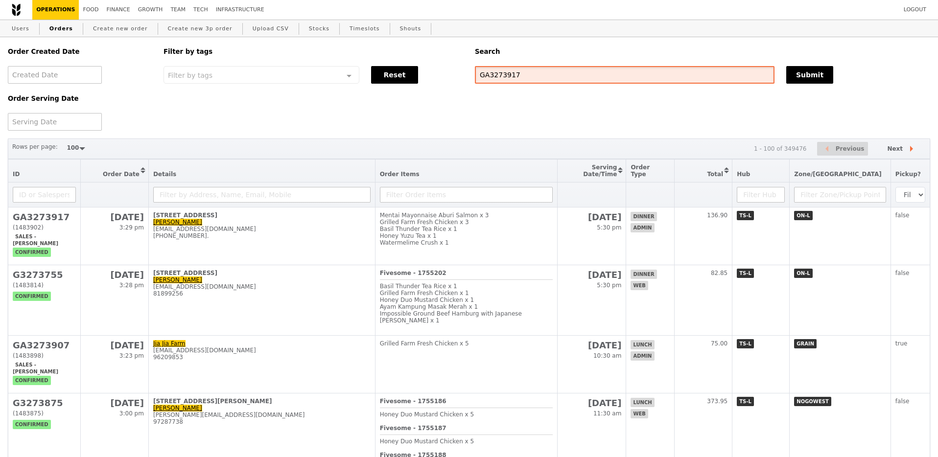
type input "GA3273917"
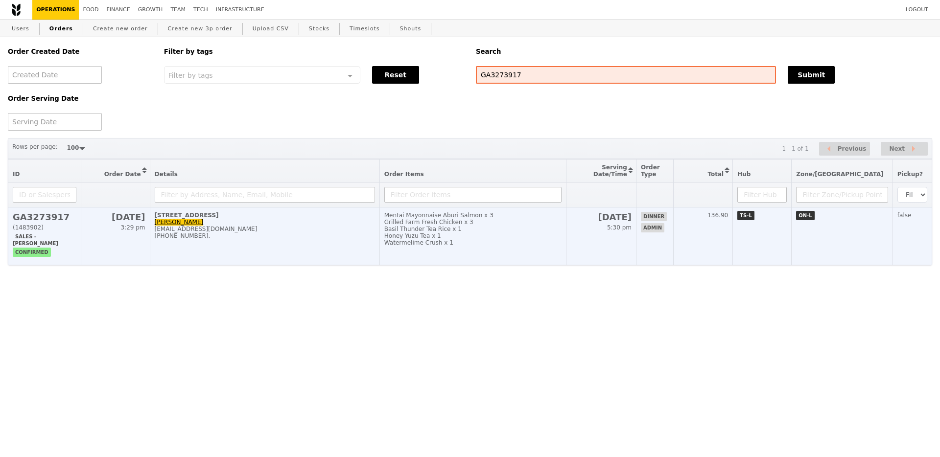
click at [311, 239] on div "[PHONE_NUMBER]." at bounding box center [265, 236] width 220 height 7
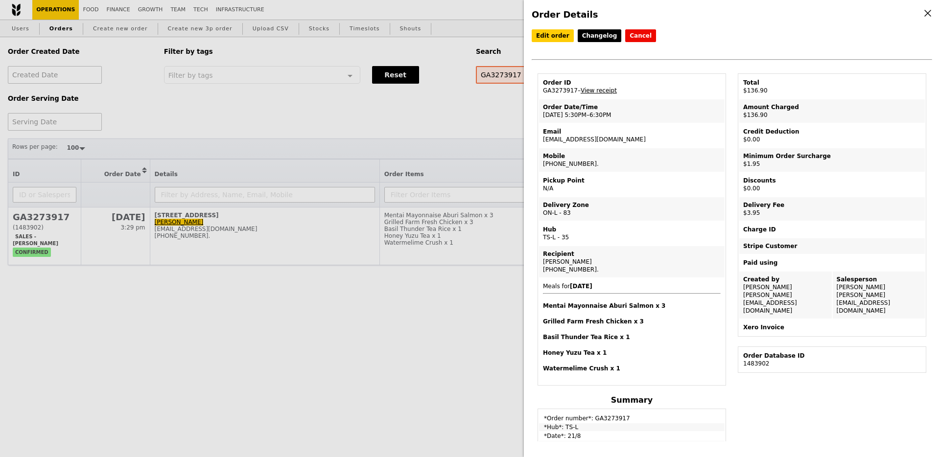
click at [600, 89] on link "View receipt" at bounding box center [599, 90] width 36 height 7
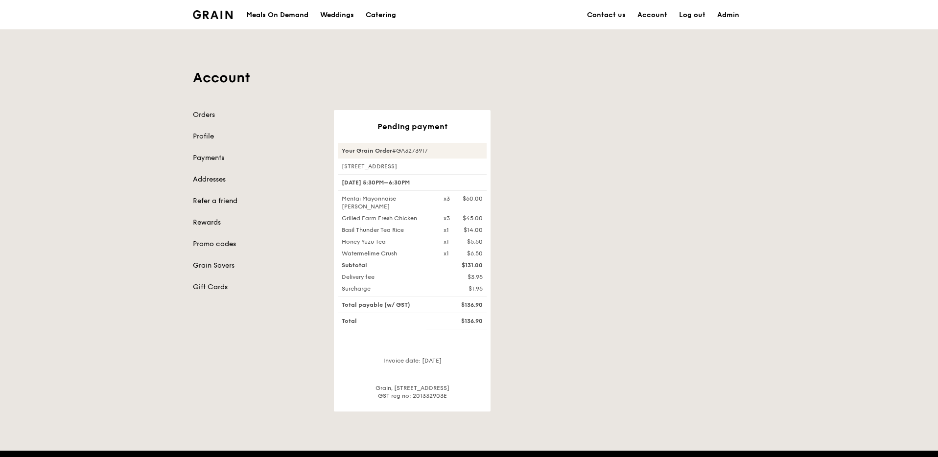
scroll to position [7, 0]
